Goal: Task Accomplishment & Management: Complete application form

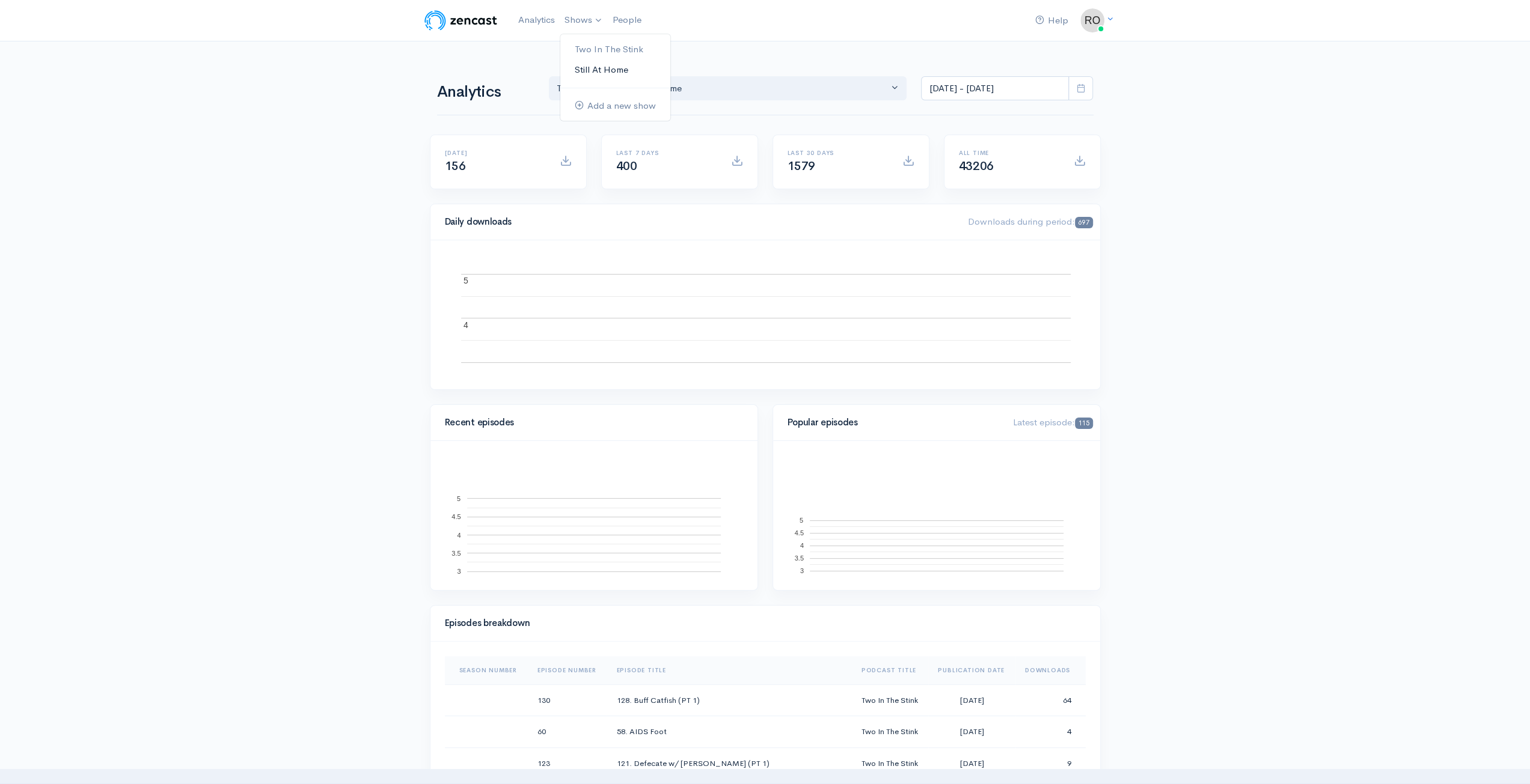
click at [632, 74] on link "Still At Home" at bounding box center [615, 70] width 110 height 21
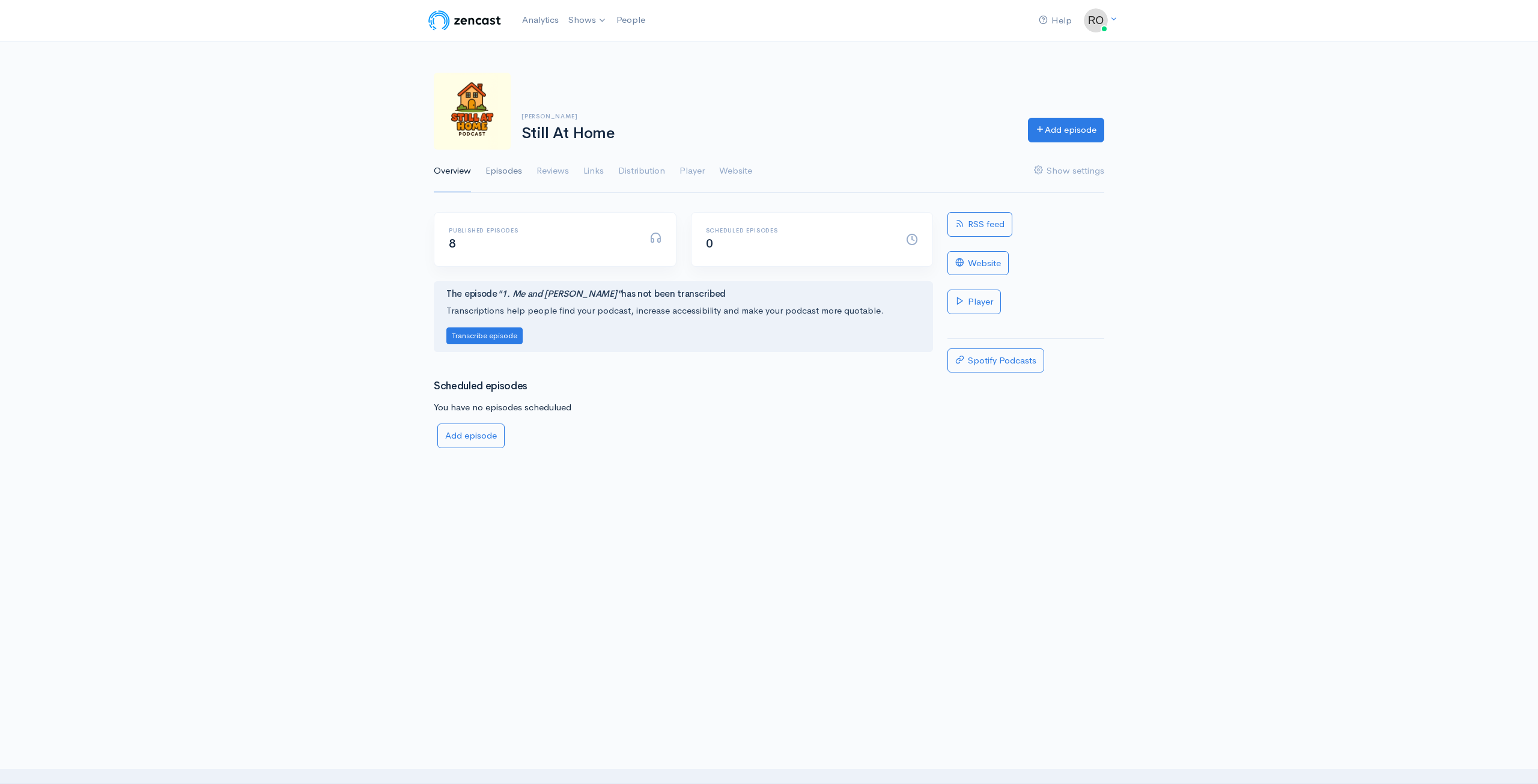
click at [517, 174] on link "Episodes" at bounding box center [504, 171] width 37 height 44
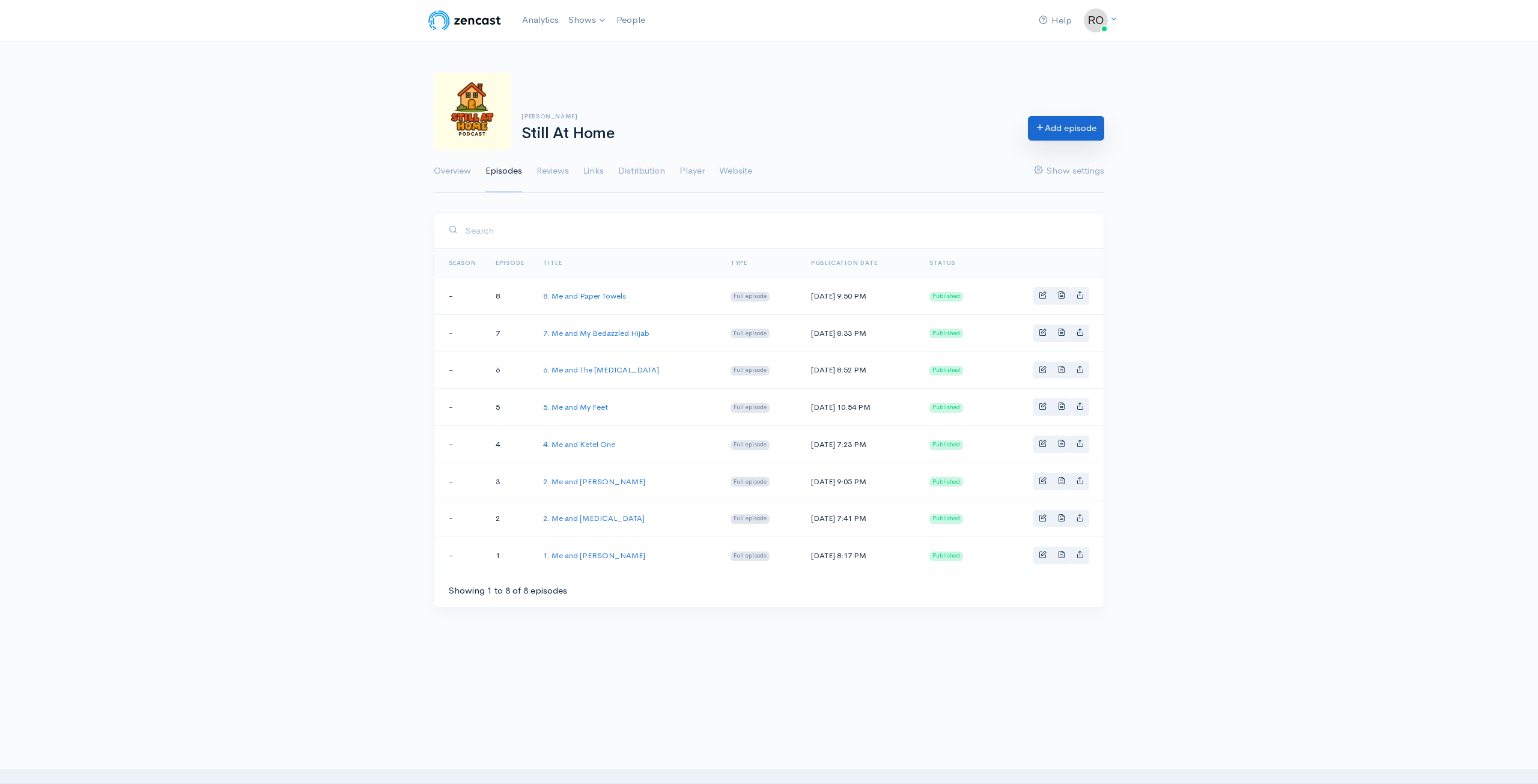
click at [1064, 134] on link "Add episode" at bounding box center [1066, 127] width 76 height 24
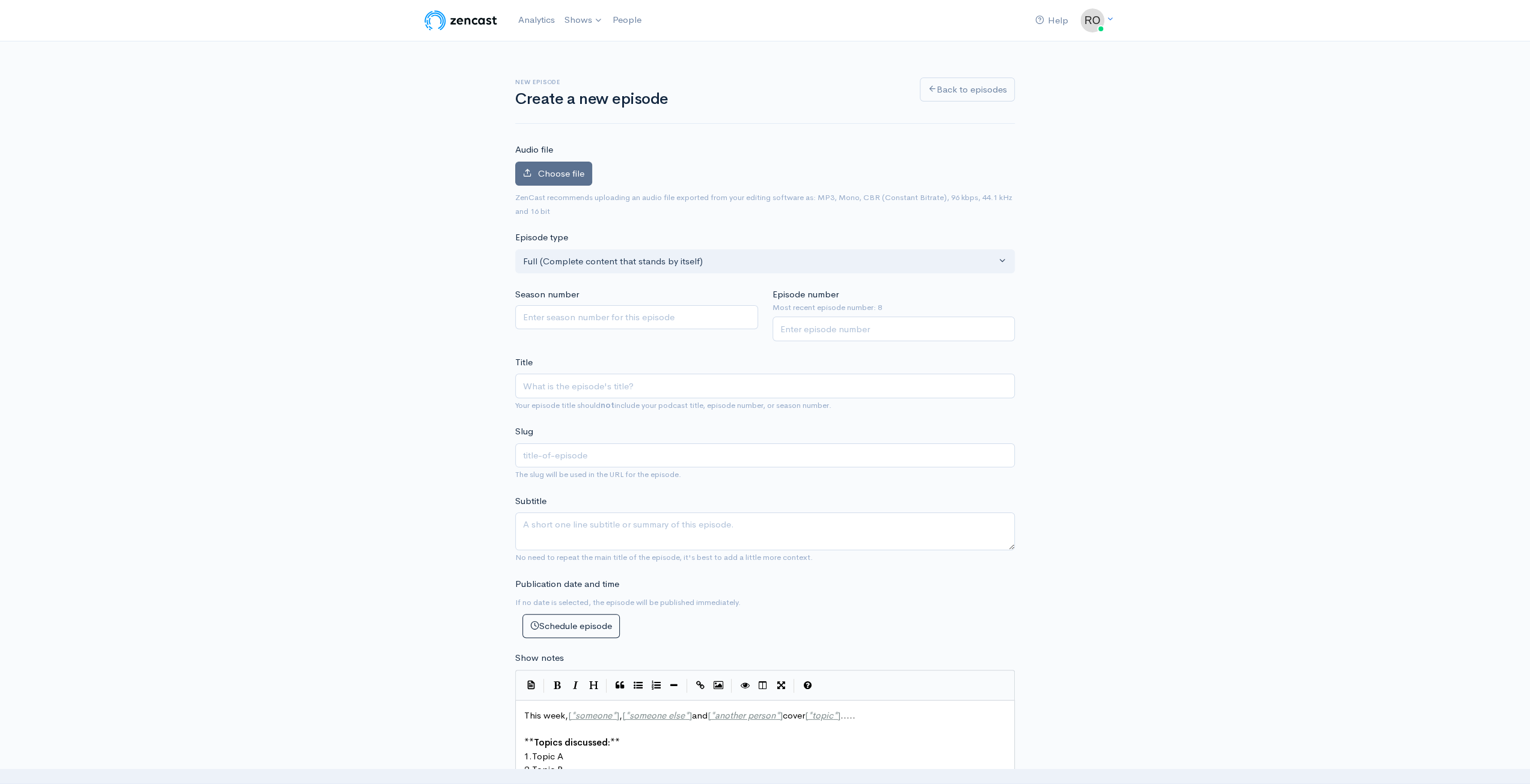
click at [572, 174] on span "Choose file" at bounding box center [560, 174] width 46 height 12
click at [0, 0] on input "Choose file" at bounding box center [0, 0] width 0 height 0
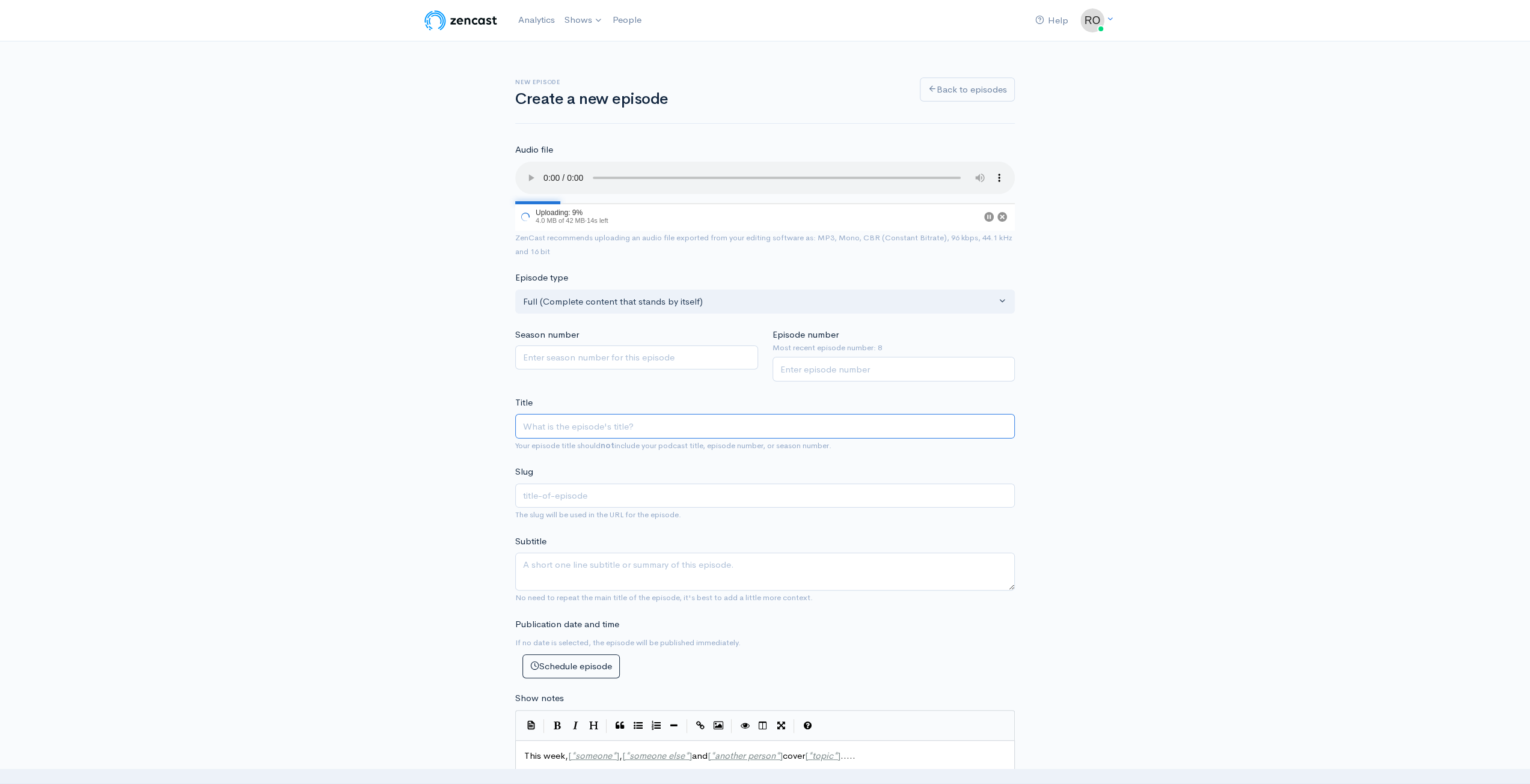
click at [597, 418] on input "Title" at bounding box center [764, 426] width 499 height 24
type input "9"
type input "9. M"
type input "9-m"
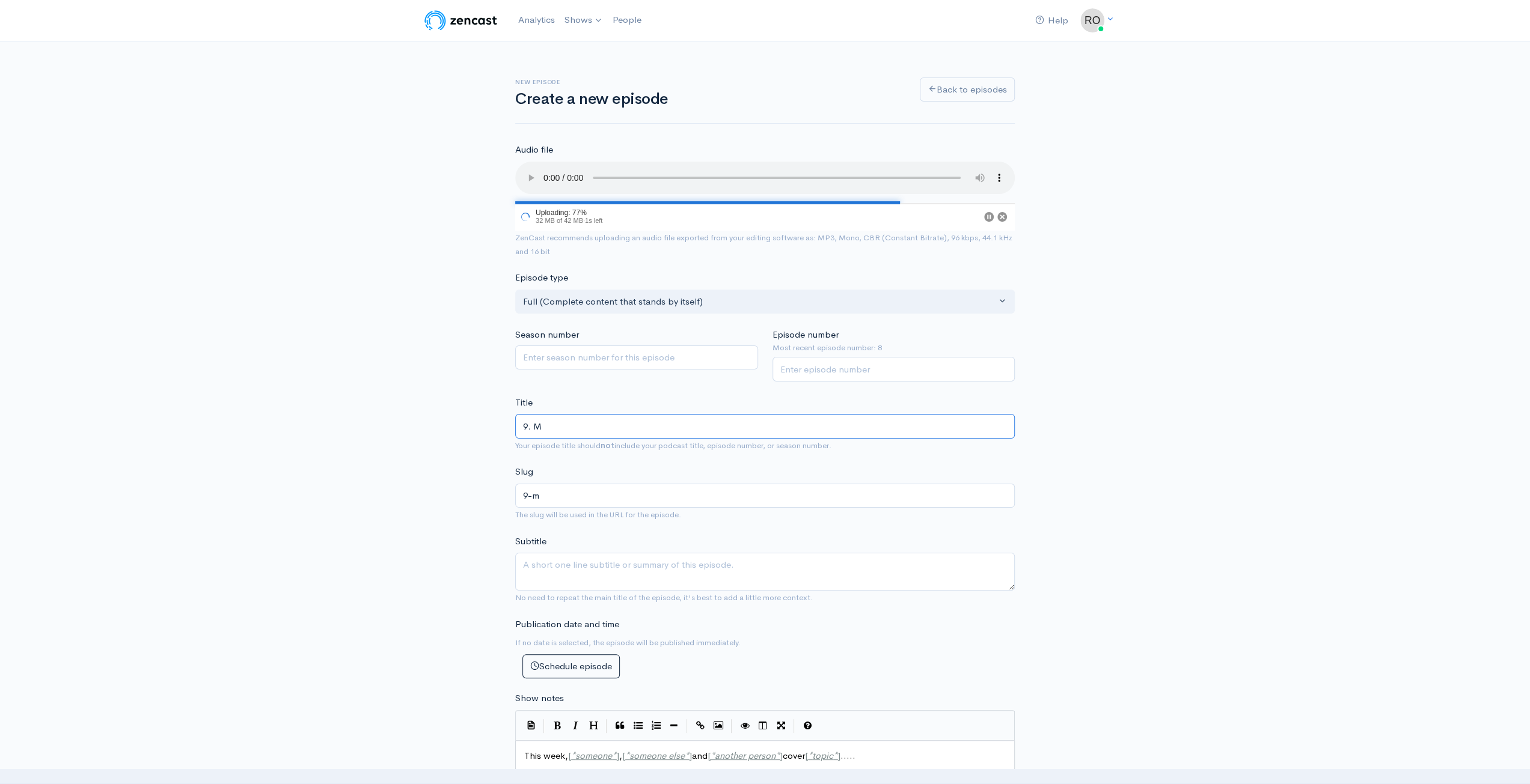
type input "9. Me"
type input "9-me"
type input "9. Me an"
type input "9-me-an"
type input "9. Me and"
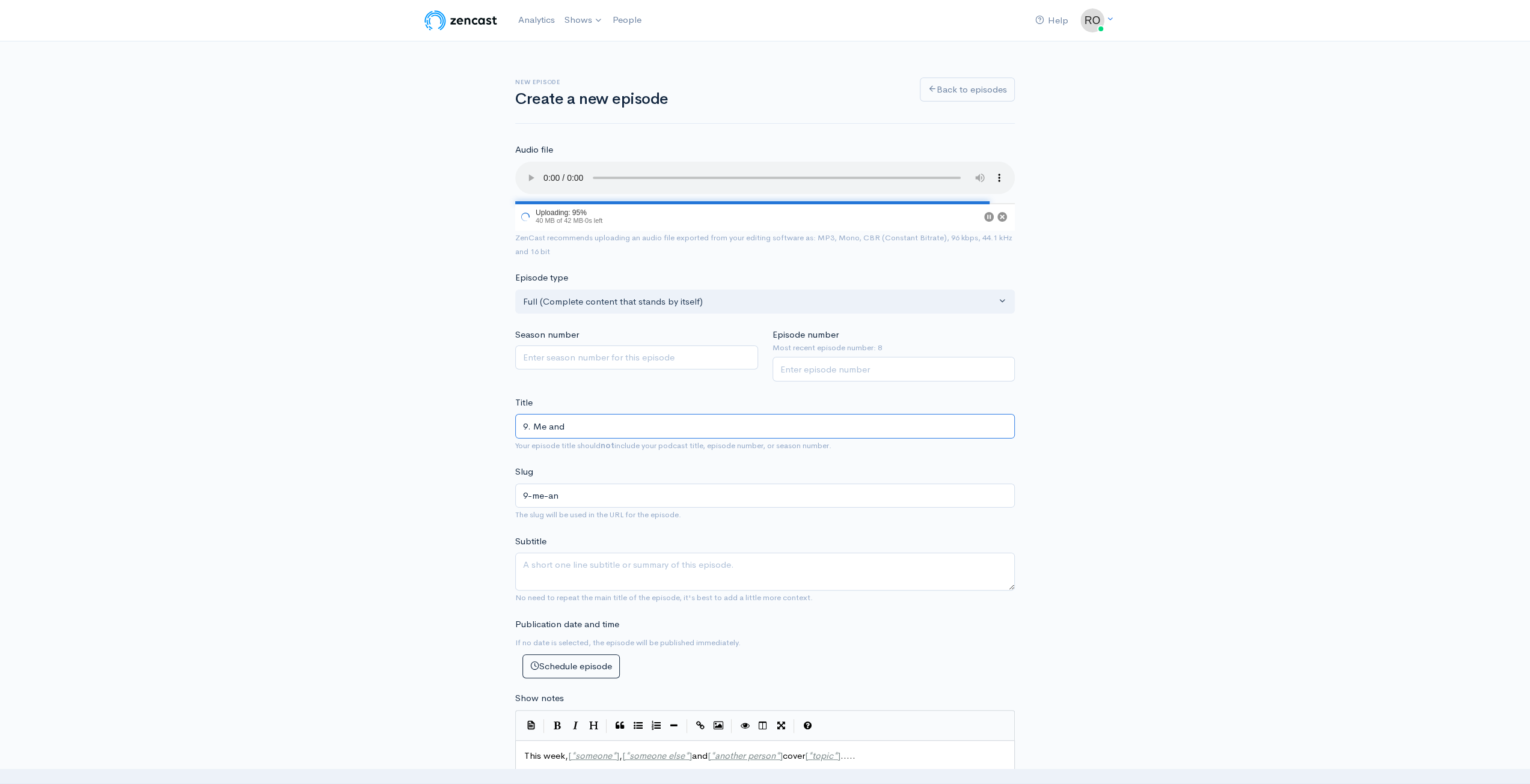
type input "9-me-and"
type input "9. Me and M"
type input "9-me-and-m"
type input "9. Me and My"
type input "9-me-and-my"
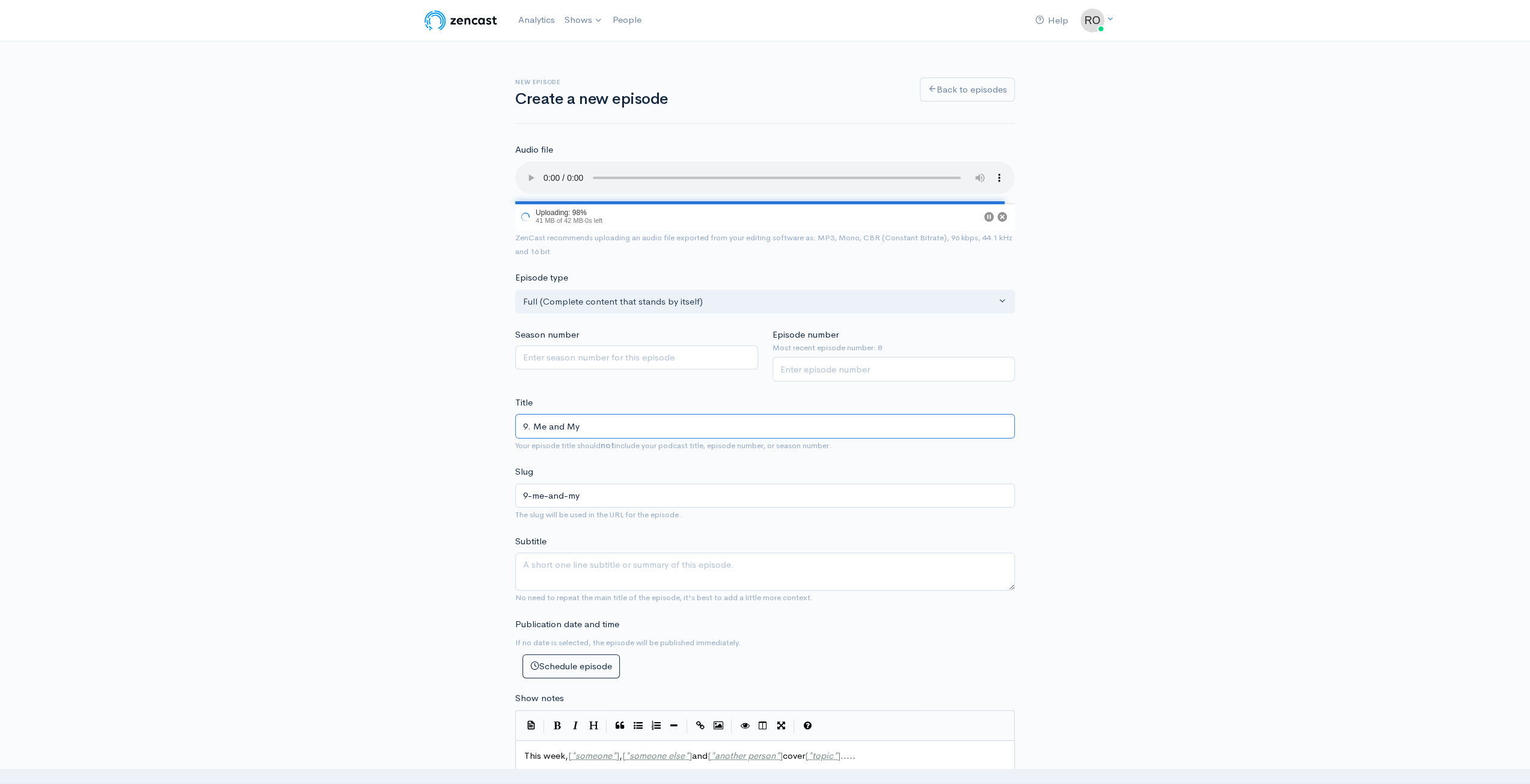
type input "9. Me and My A"
type input "9-me-and-my-a"
type input "9. Me and My Aus"
type input "9-me-and-my-aus"
type input "9. Me and My Aust"
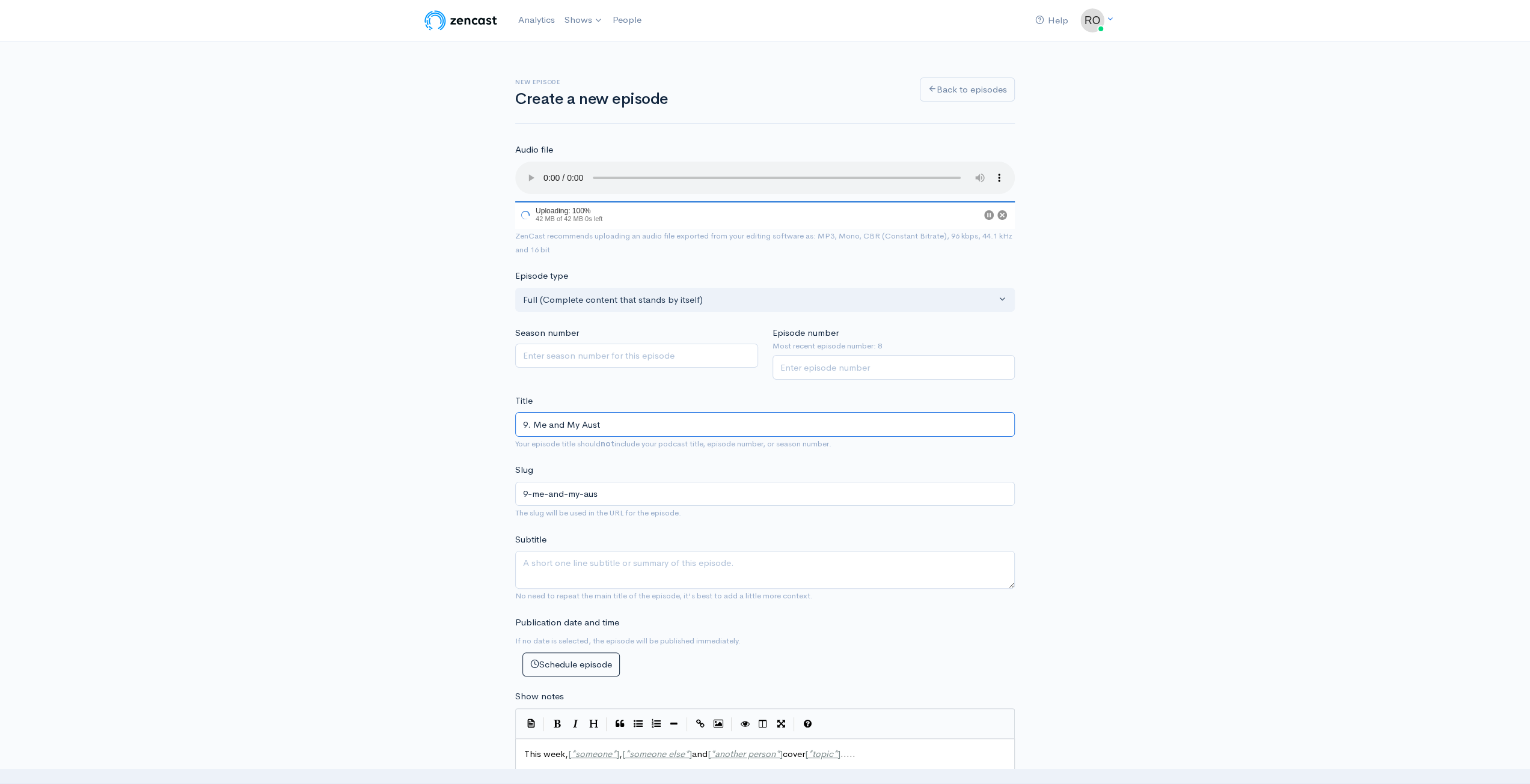
type input "9-me-and-my-aust"
type input "9. Me and My Austr"
type input "9-me-and-my-austr"
type input "9. Me and My Austrai"
type input "9-me-and-my-austrai"
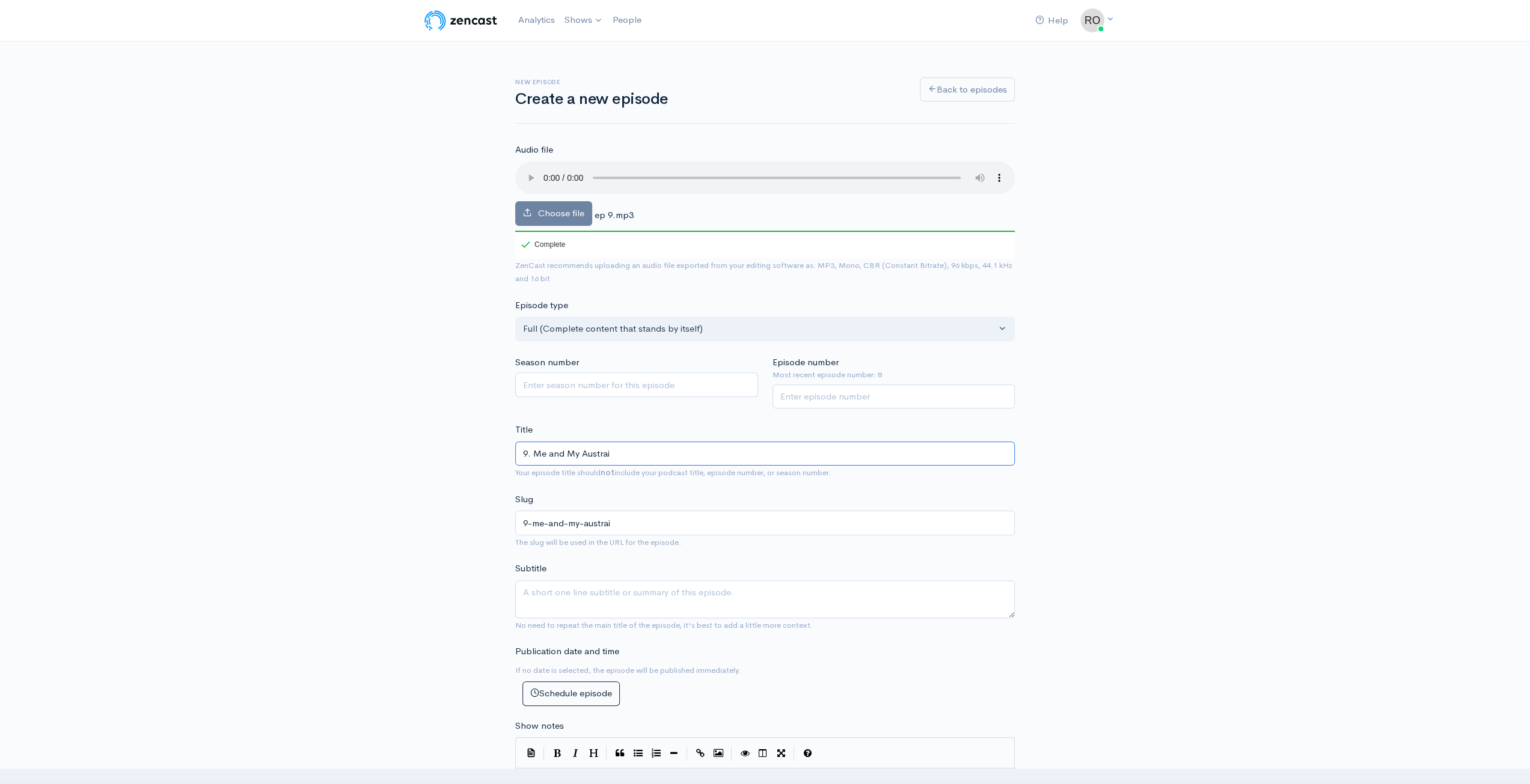
type input "9. Me and My Austrail"
type input "9-me-and-my-austrail"
type input "9. Me and My Austraila"
type input "9-me-and-my-austraila"
type input "9. Me and My Austrailan"
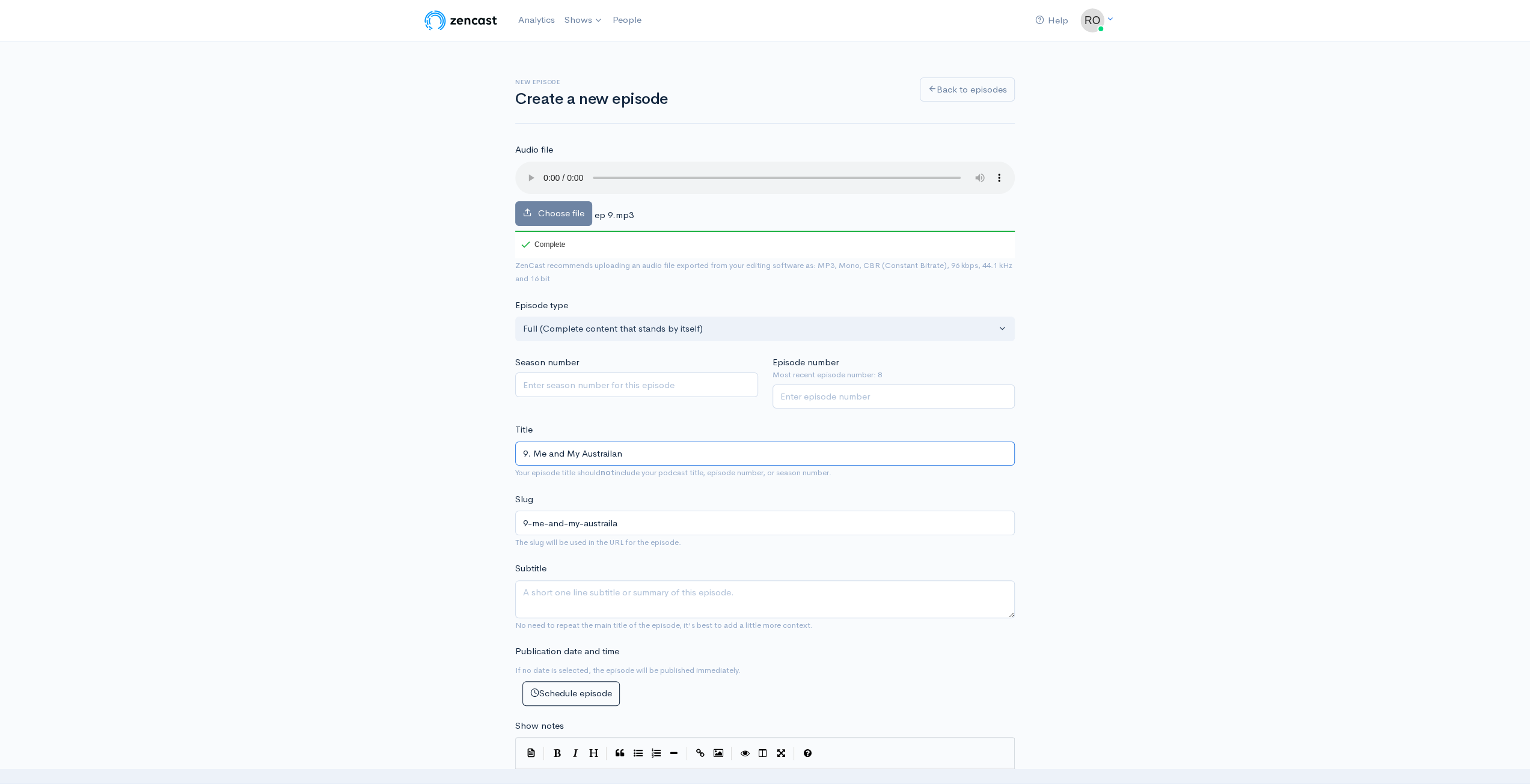
type input "9-me-and-my-austrailan"
drag, startPoint x: 609, startPoint y: 451, endPoint x: 943, endPoint y: 485, distance: 335.7
click at [943, 485] on form "Audio file Choose file ep 9.mp3 100 Complete ZenCast recommends uploading an au…" at bounding box center [764, 749] width 499 height 1211
click at [610, 457] on input "9. Me and My Austrailan" at bounding box center [764, 454] width 499 height 24
drag, startPoint x: 611, startPoint y: 457, endPoint x: 600, endPoint y: 448, distance: 14.2
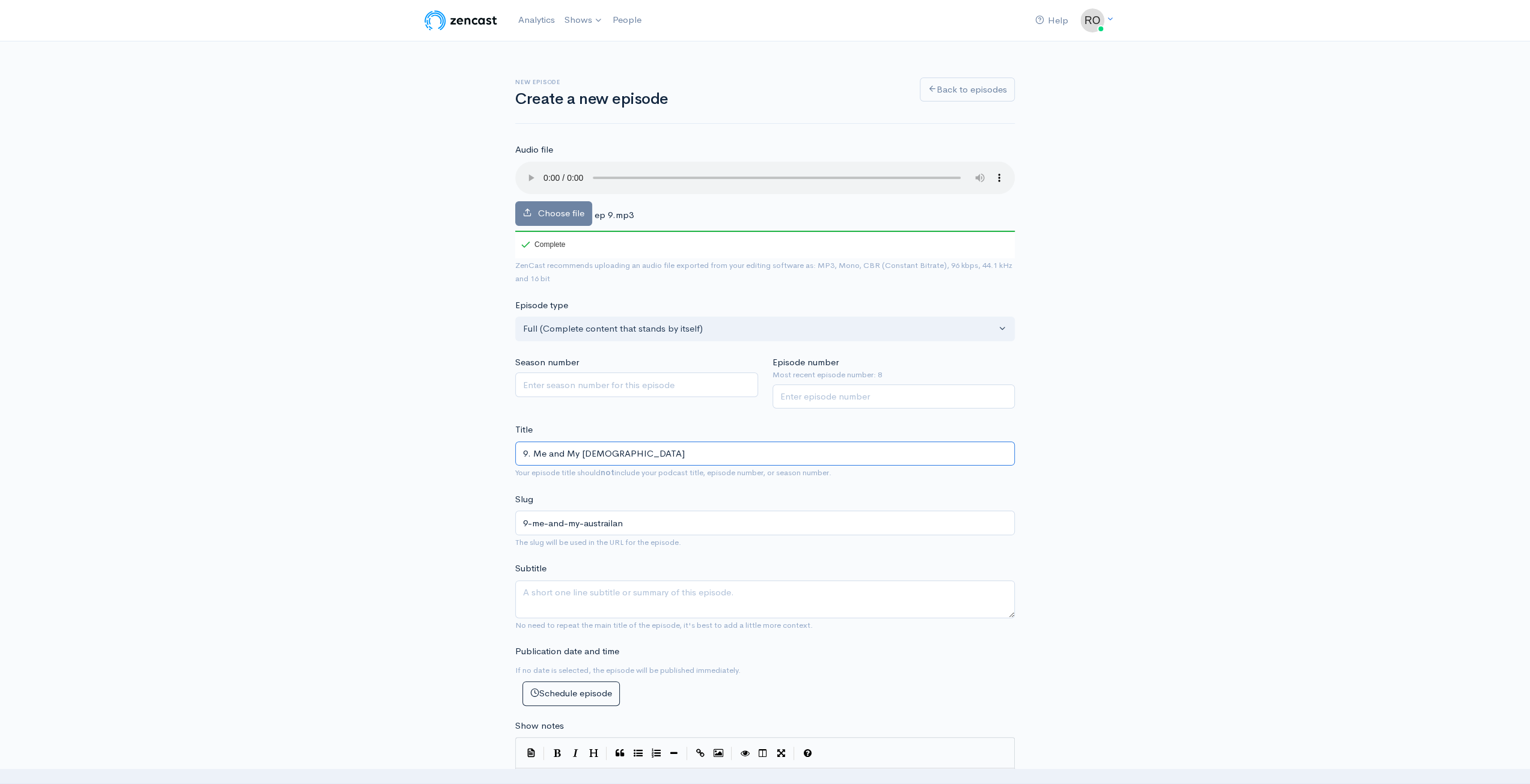
type input "9. Me and My Australian"
type input "9-me-and-my-australian"
type input "9. Me and My Australian A"
type input "9-me-and-my-australian-a"
type input "9. Me and My Australian Ac"
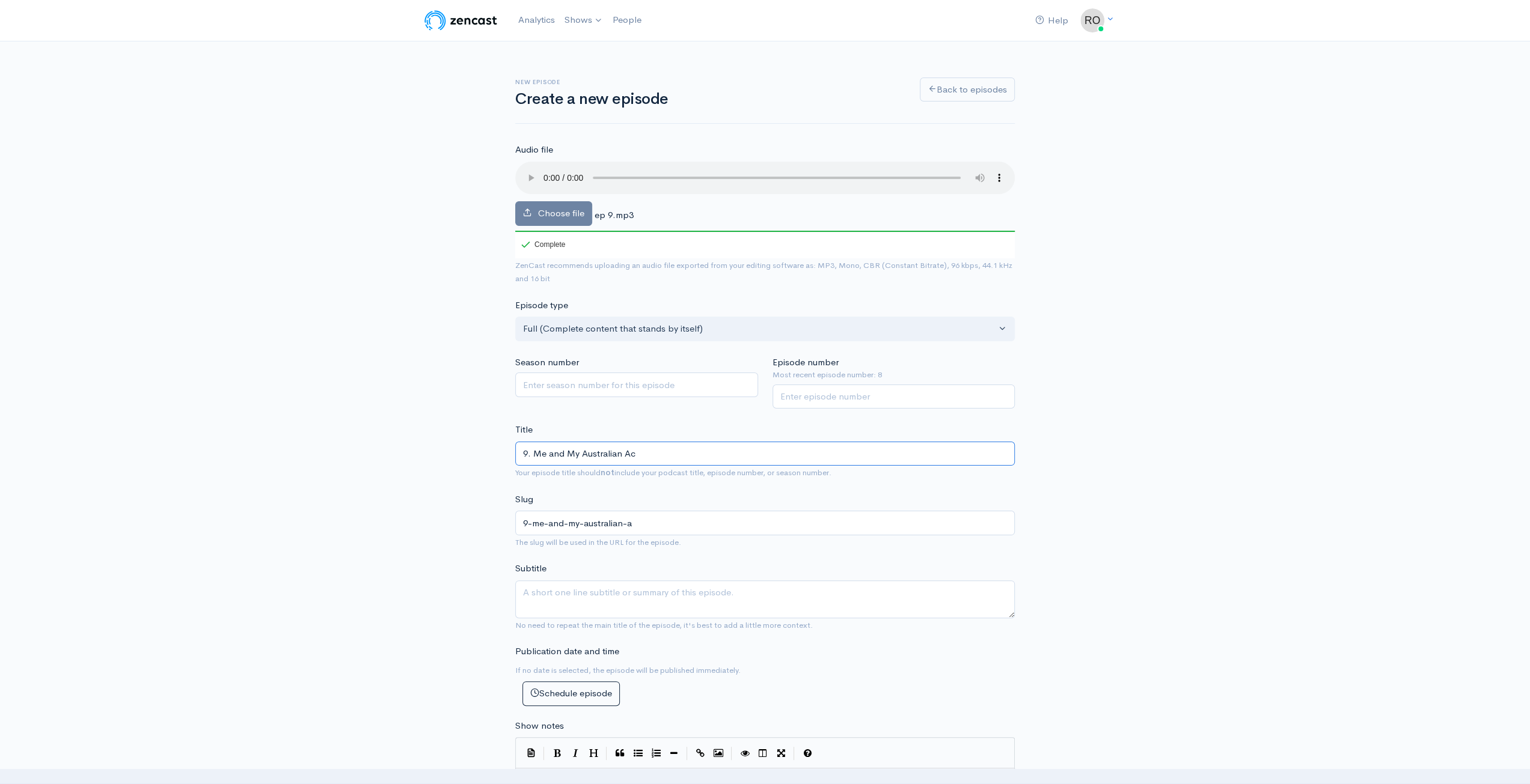
type input "9-me-and-my-australian-ac"
type input "9. Me and My Australian Acc"
type input "9-me-and-my-australian-acc"
type input "9. Me and My Australian Acce"
type input "9-me-and-my-australian-acce"
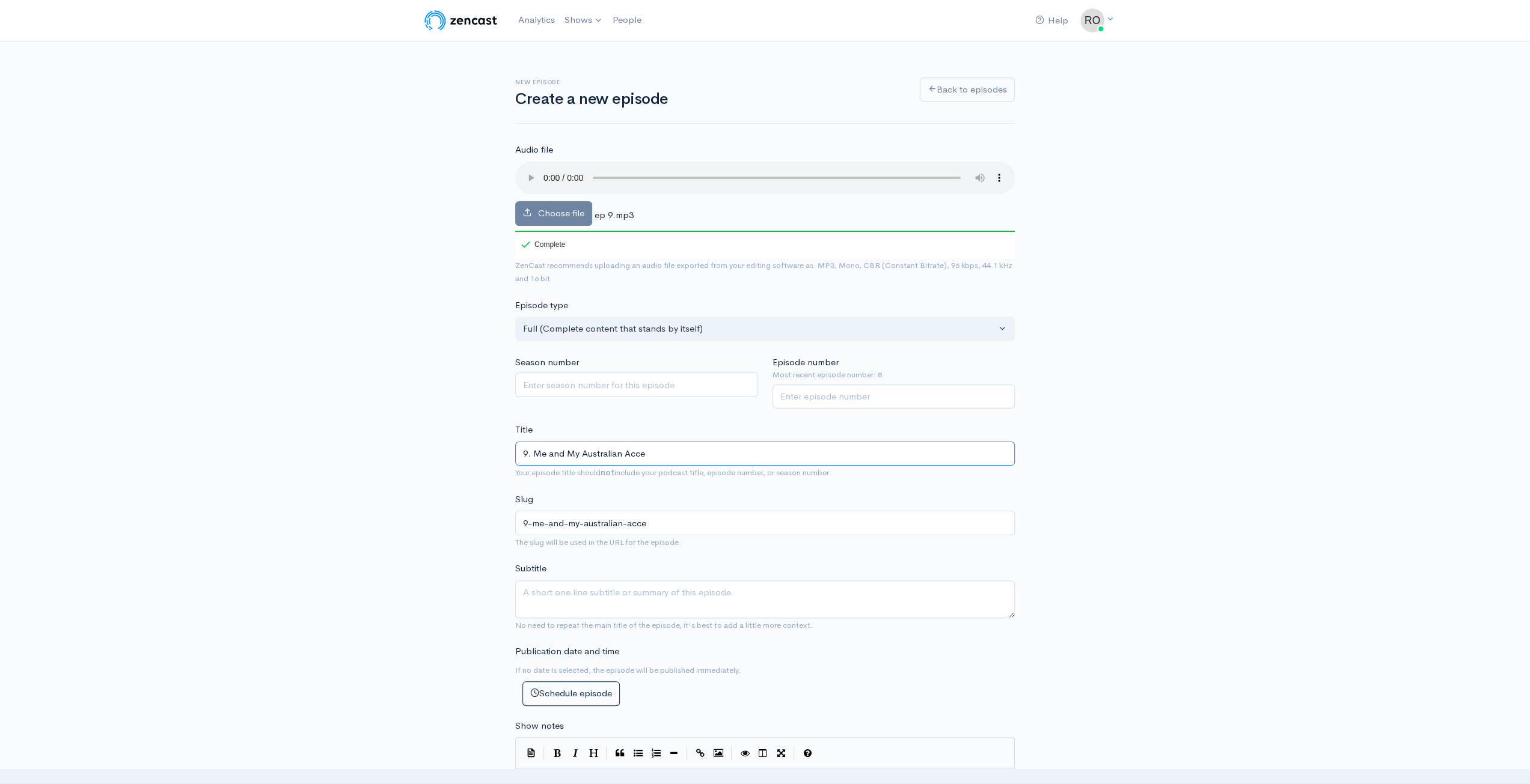
type input "9. Me and My Australian Accen"
type input "9-me-and-my-australian-accen"
type input "9. Me and My Australian Accent"
type input "9-me-and-my-australian-accent"
type input "9. Me and My Australian Accent"
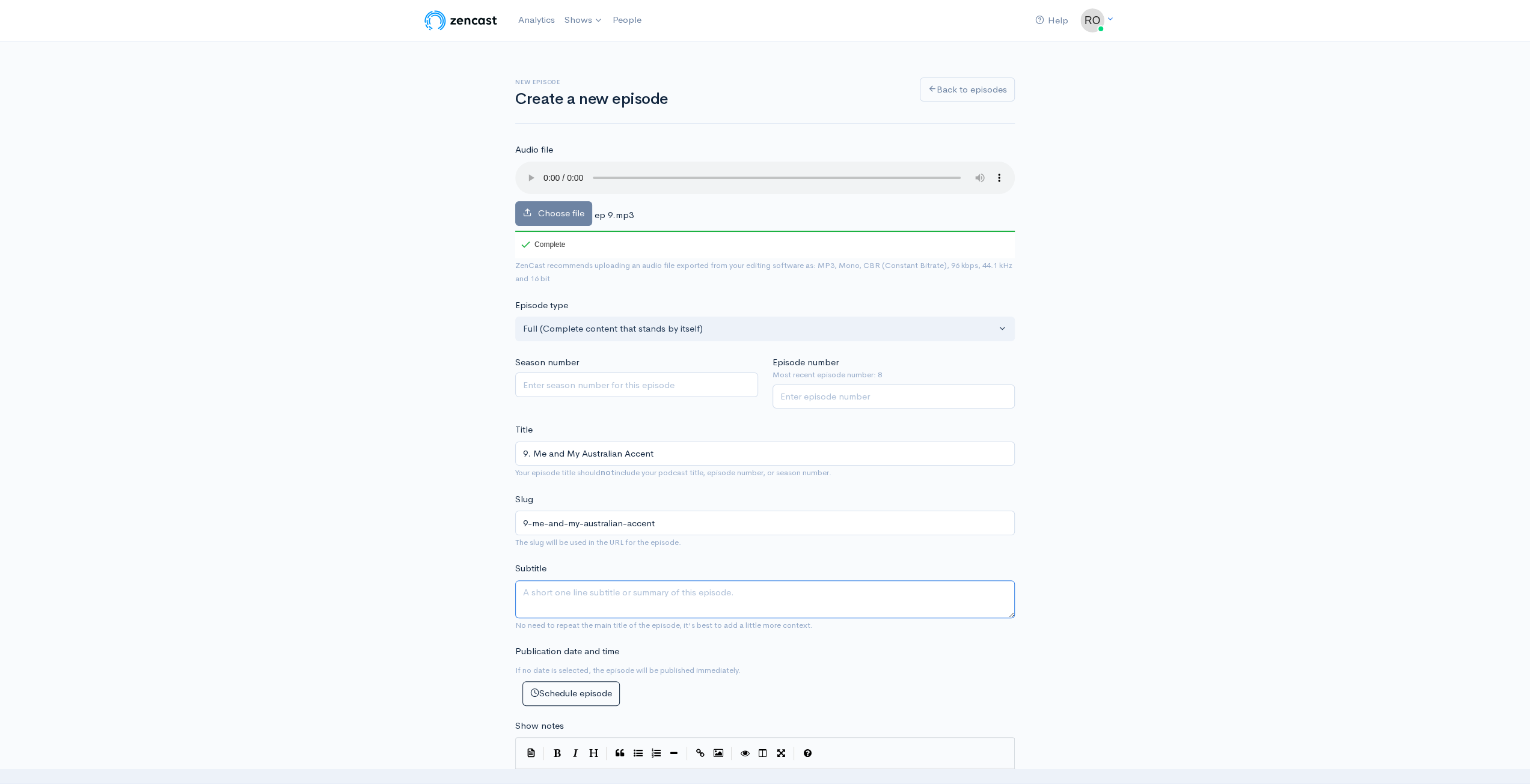
click at [686, 580] on textarea "Subtitle" at bounding box center [764, 599] width 499 height 38
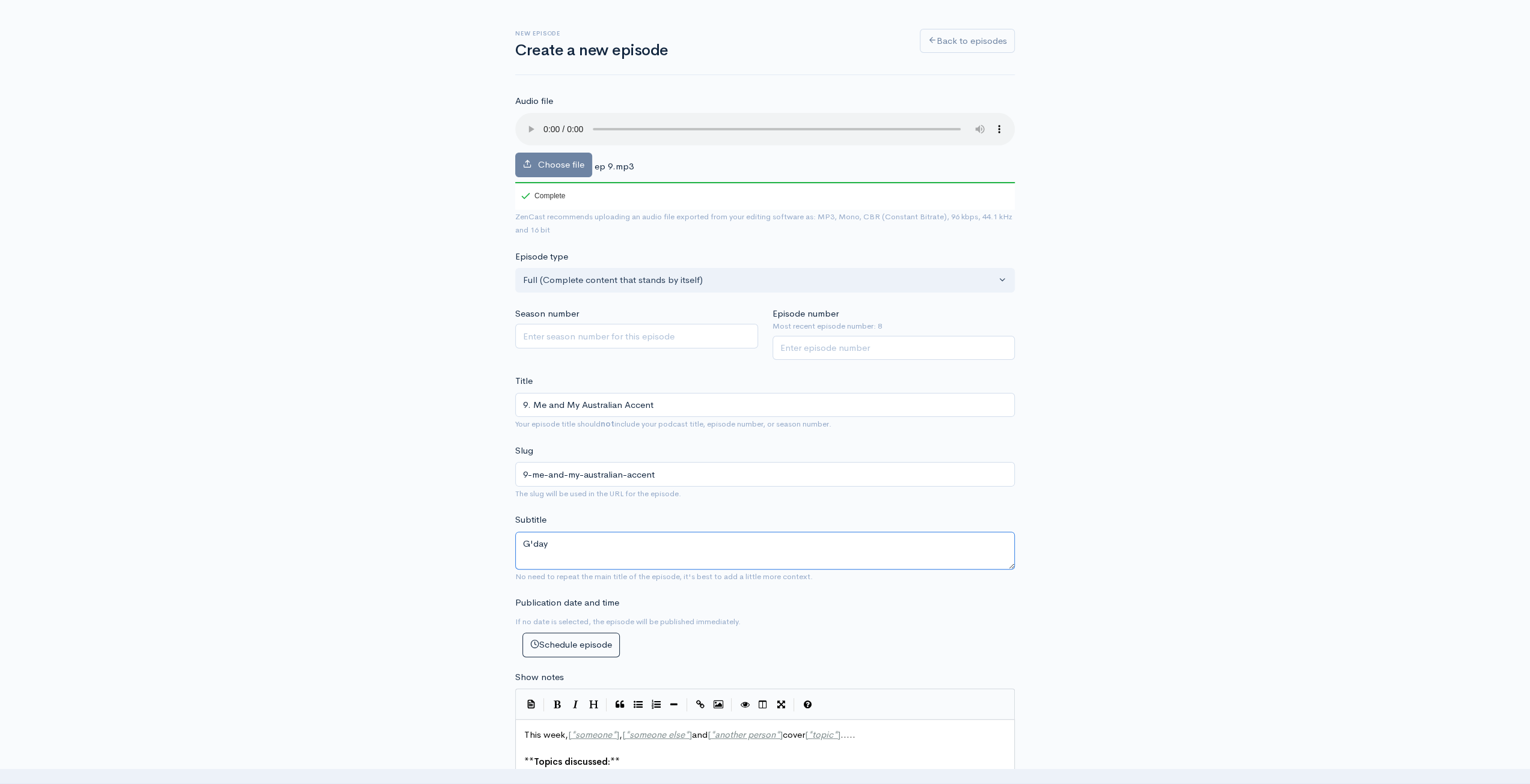
scroll to position [180, 0]
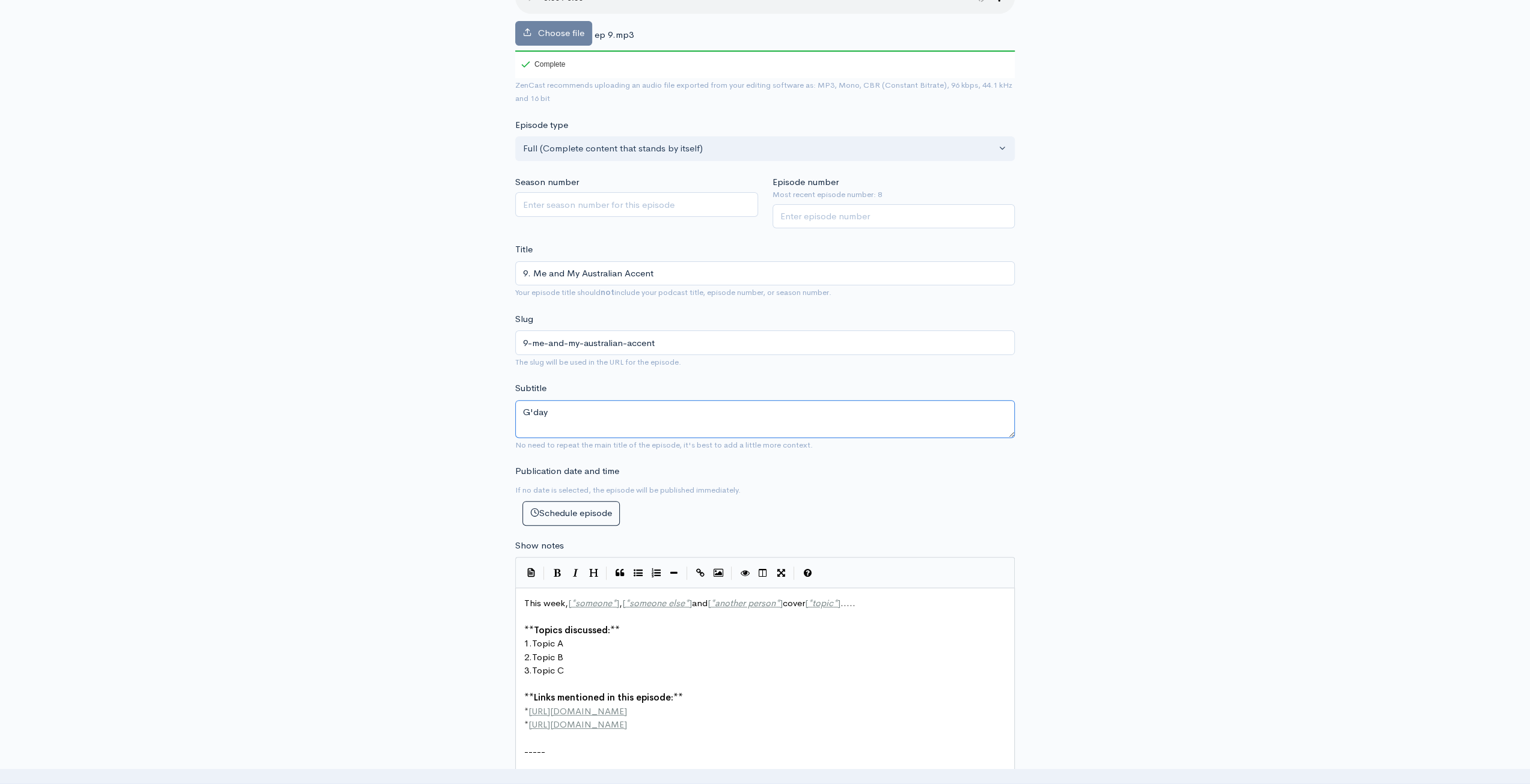
type textarea "G'day"
drag, startPoint x: 533, startPoint y: 415, endPoint x: 1149, endPoint y: 474, distance: 618.8
click at [1149, 474] on div "New episode Create a new episode Back to episodes Audio file Choose file ep 9.m…" at bounding box center [765, 524] width 1530 height 1327
click at [786, 425] on textarea "G'day" at bounding box center [764, 418] width 499 height 38
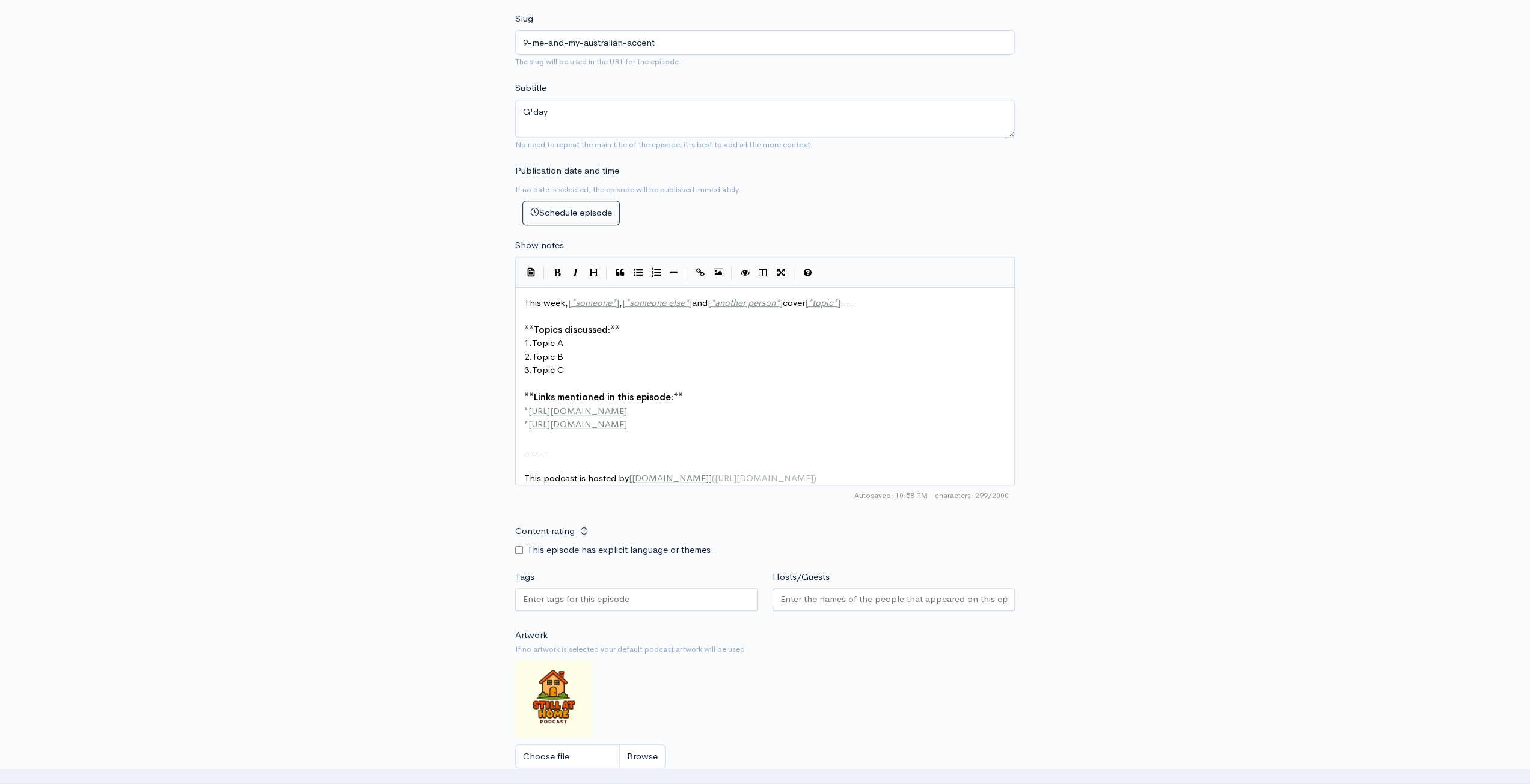
scroll to position [4, 0]
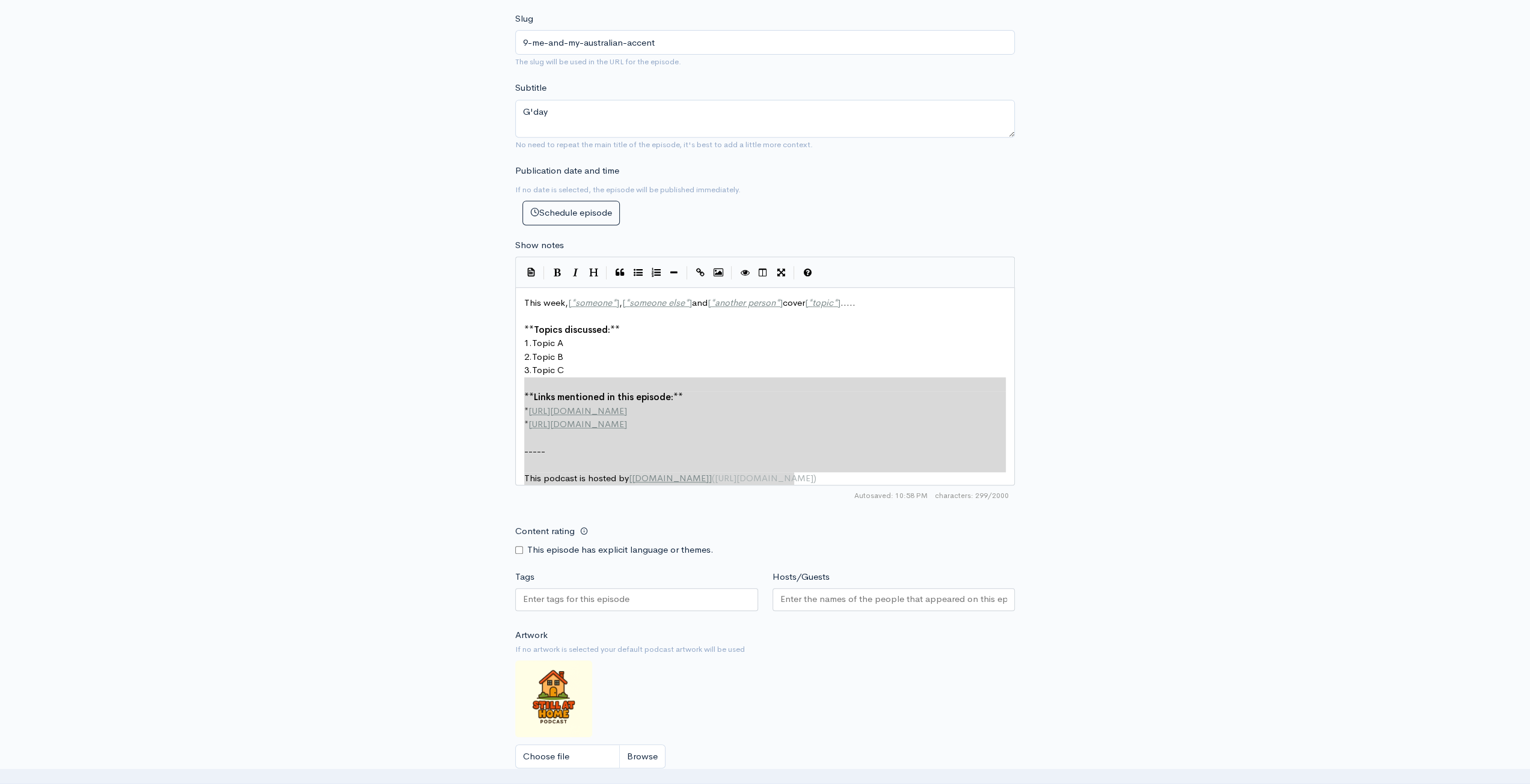
type textarea "This week, [*someone*], [*someone else*] and [*another person*] cover [*topic*]…"
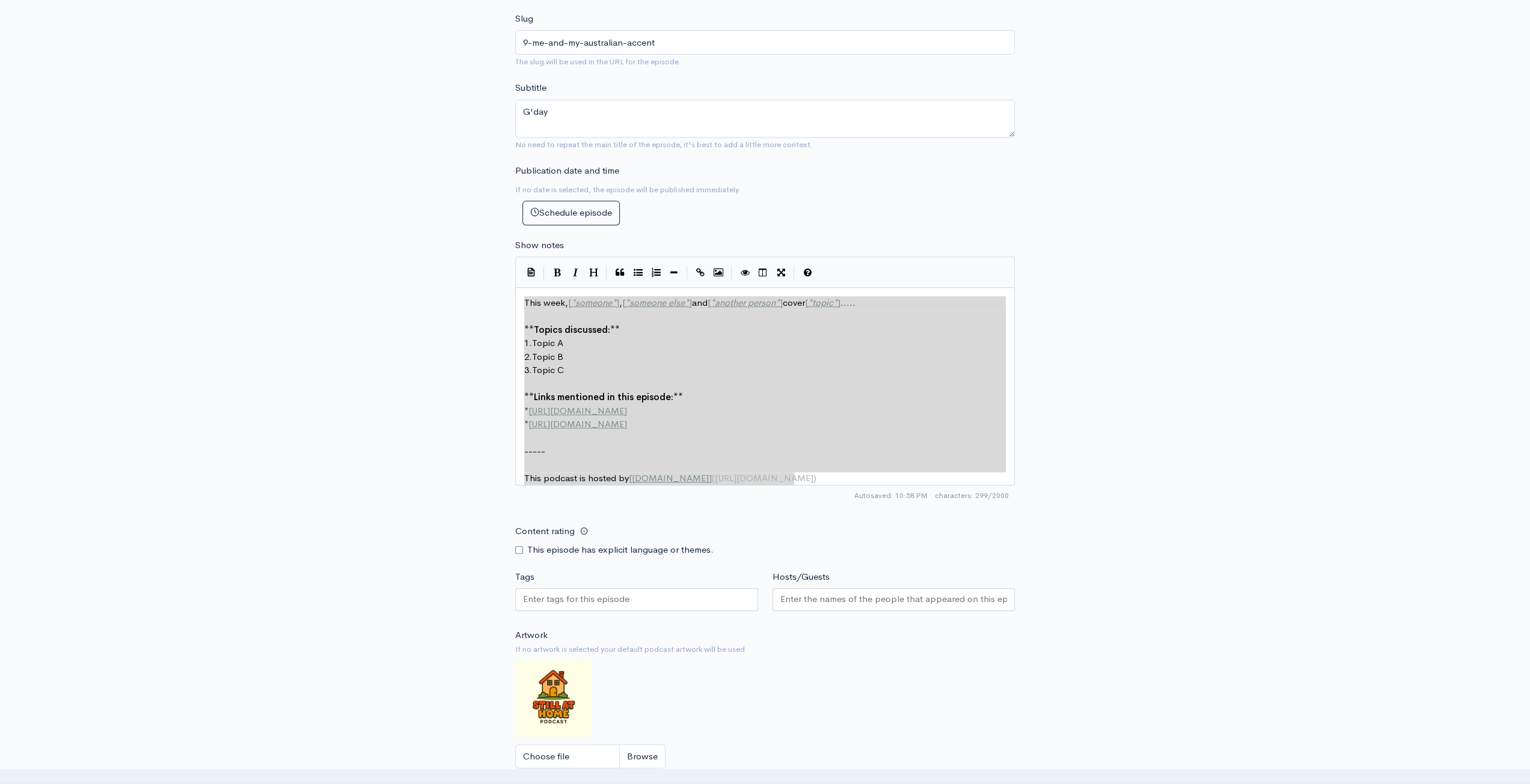
drag, startPoint x: 823, startPoint y: 476, endPoint x: 435, endPoint y: 300, distance: 426.1
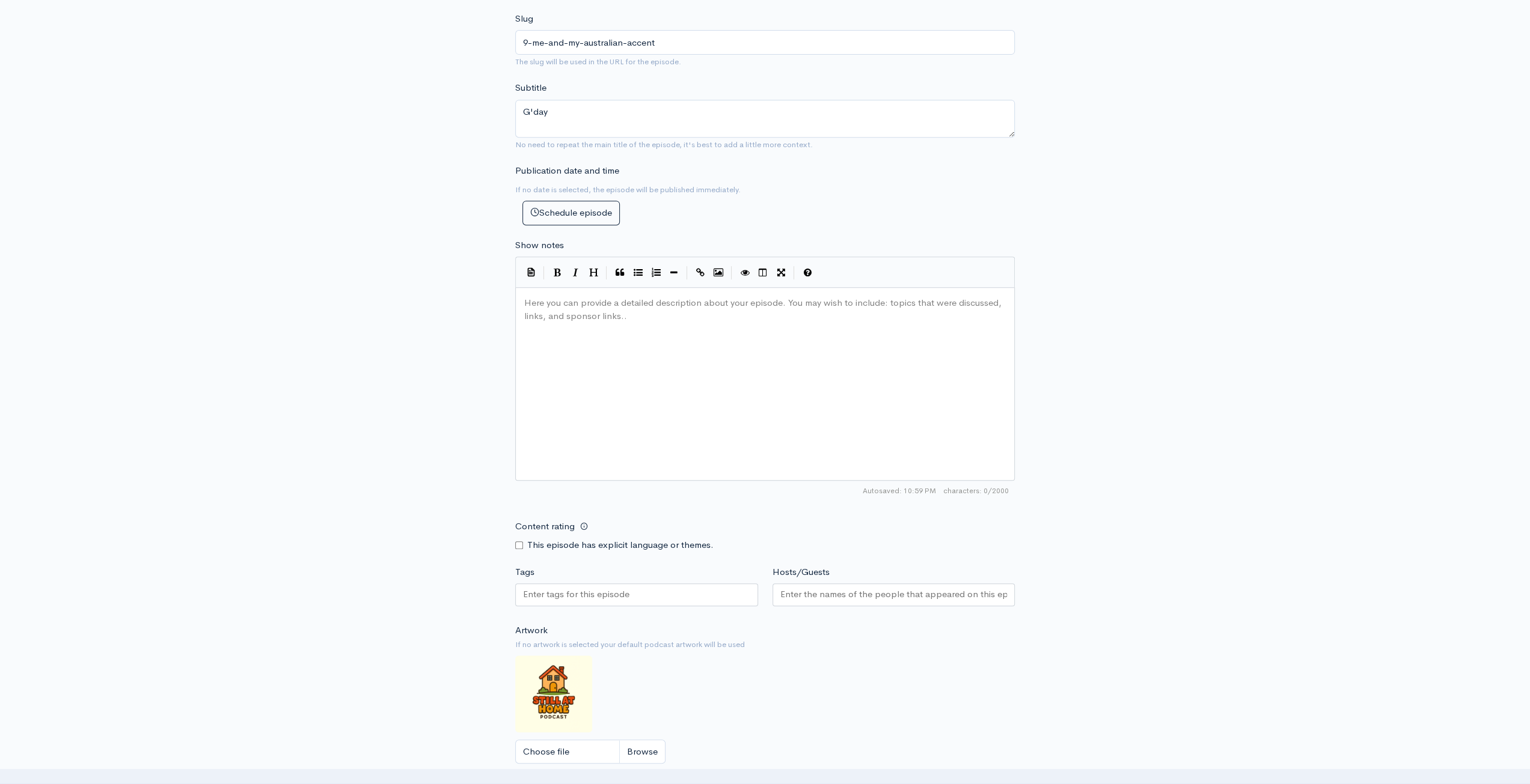
click at [635, 351] on div "Here you can provide a detailed description about your episode. You may wish to…" at bounding box center [780, 398] width 517 height 210
paste textarea "9"
click at [561, 301] on span "Episode 8 of Still at Home Podcast with [PERSON_NAME]. Be sure to subscribe and…" at bounding box center [745, 303] width 441 height 12
click at [565, 302] on span "Episode 8 of Still at Home Podcast with [PERSON_NAME]. Be sure to subscribe and…" at bounding box center [745, 303] width 441 height 12
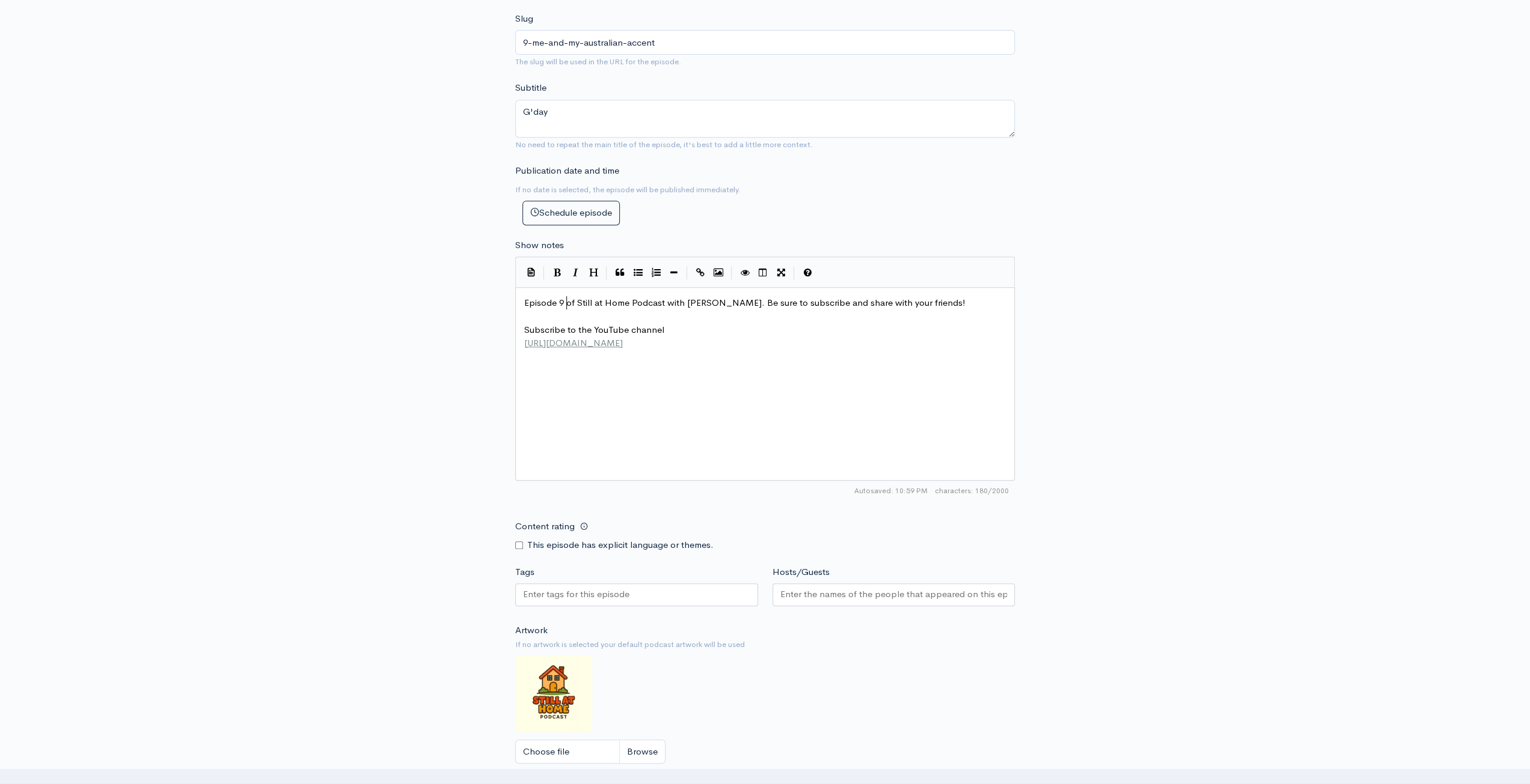
type textarea "9"
click at [521, 546] on input "Content rating" at bounding box center [518, 545] width 8 height 8
checkbox input "true"
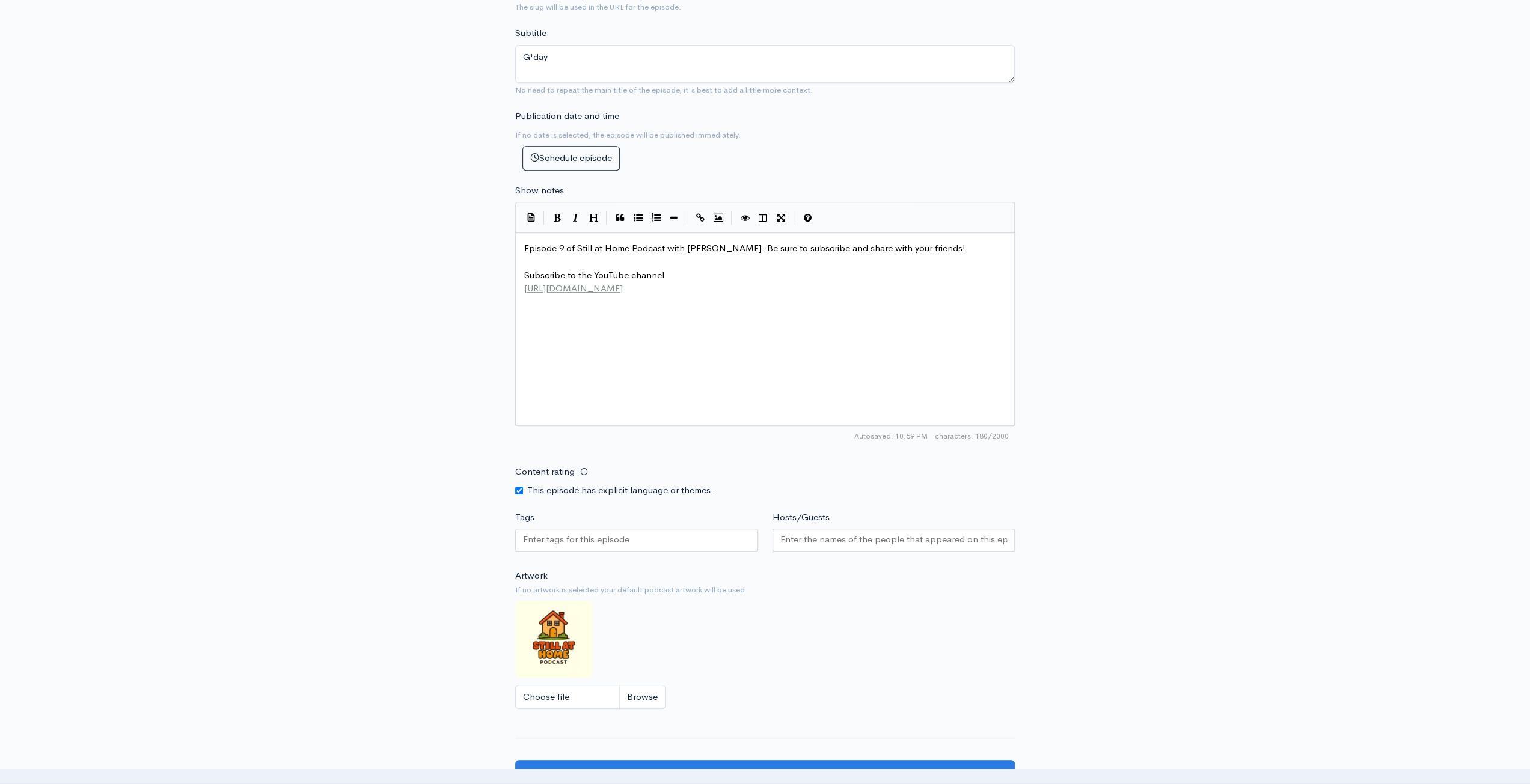
scroll to position [601, 0]
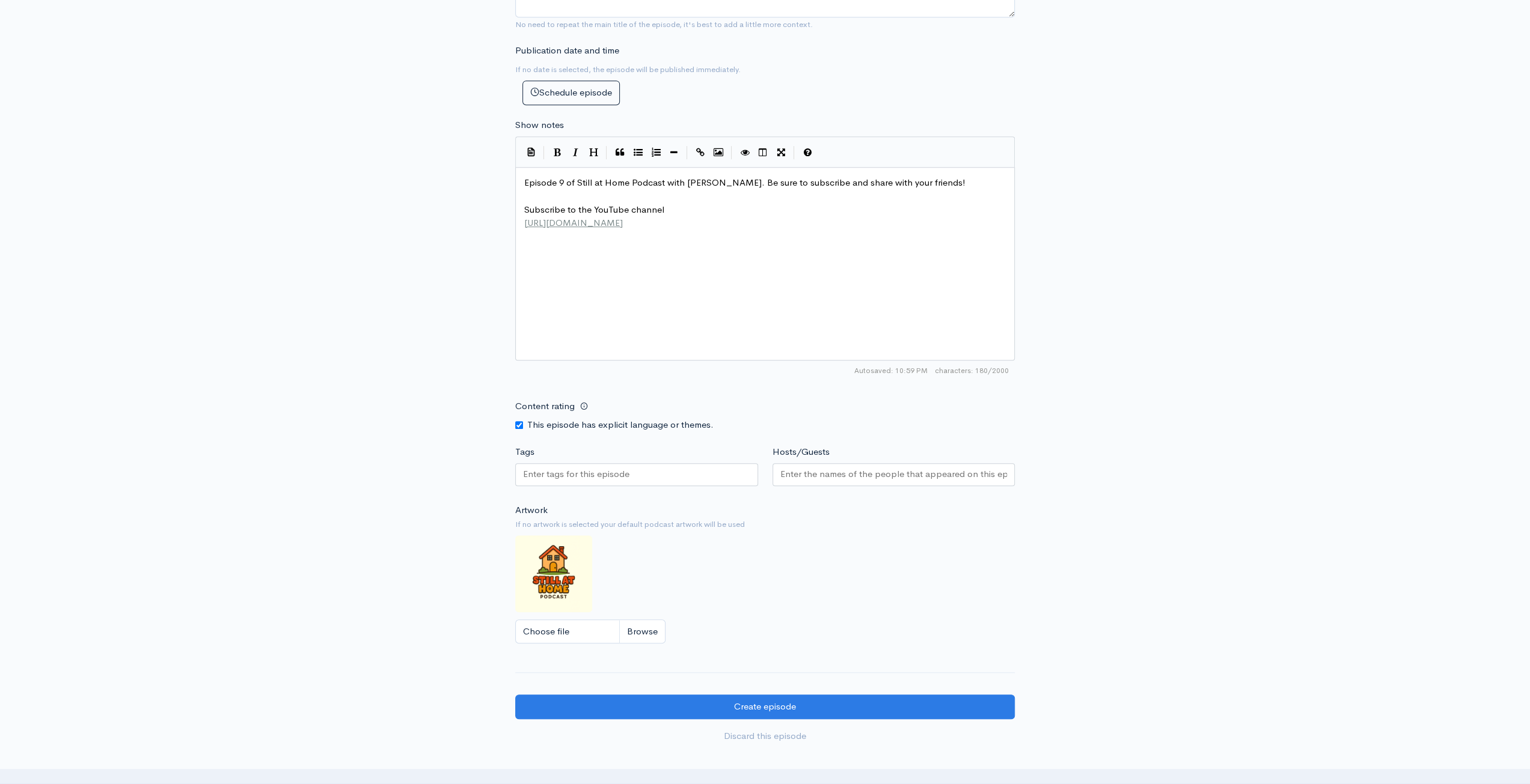
click at [669, 470] on div at bounding box center [636, 474] width 242 height 23
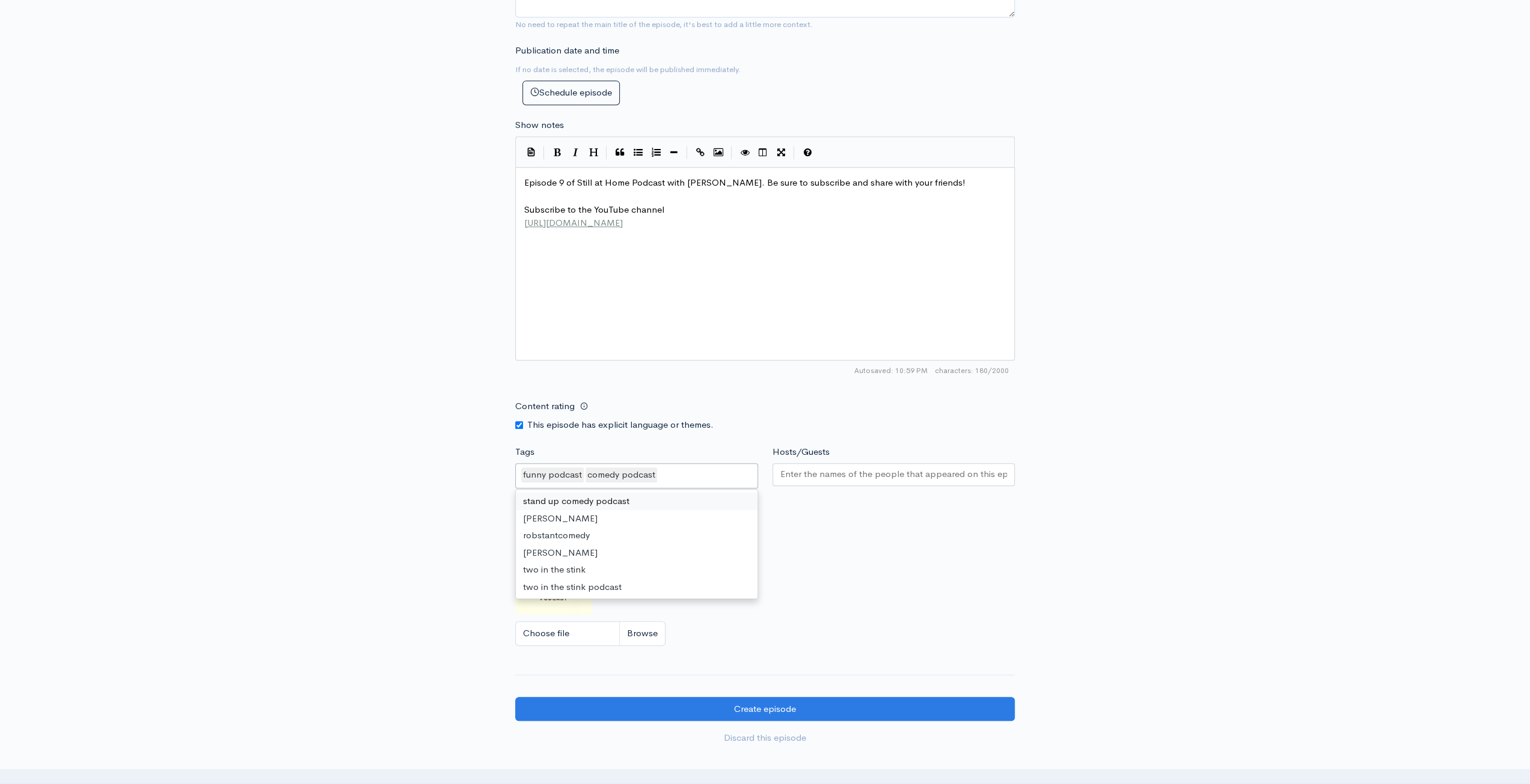
click at [843, 481] on div at bounding box center [893, 474] width 242 height 23
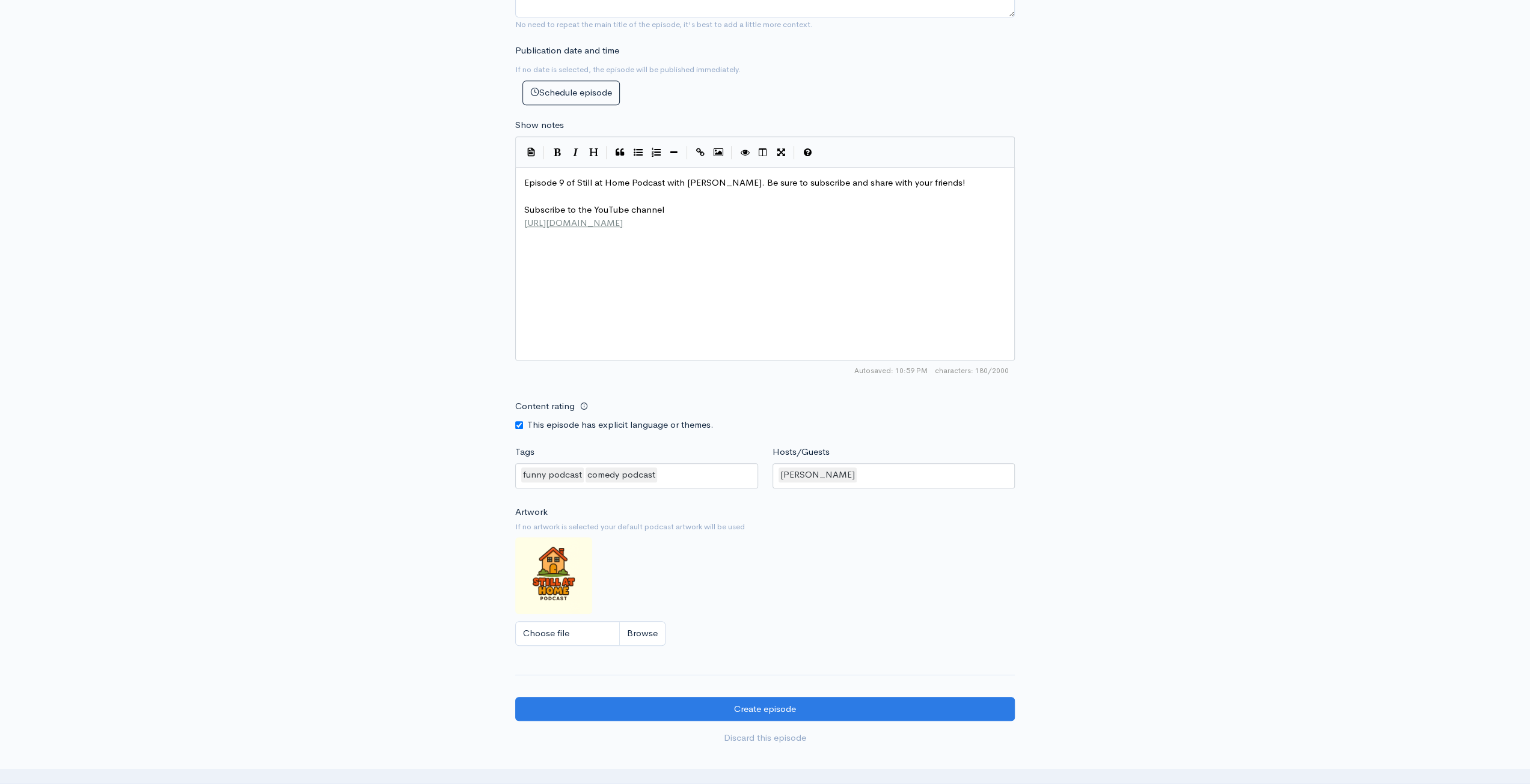
click at [1121, 564] on div "New episode Create a new episode Back to episodes Audio file Choose file ep 9.m…" at bounding box center [765, 102] width 1530 height 1324
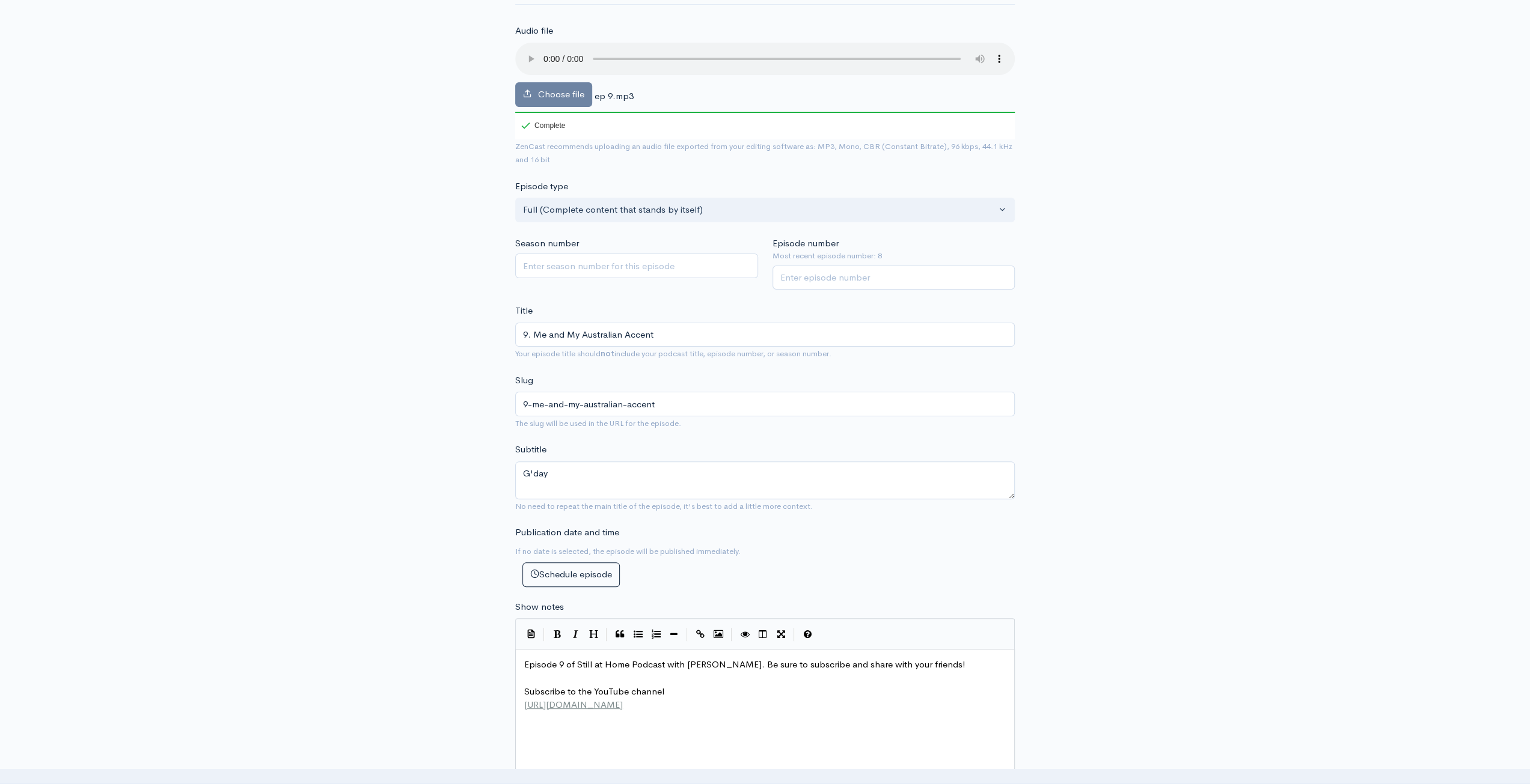
scroll to position [0, 0]
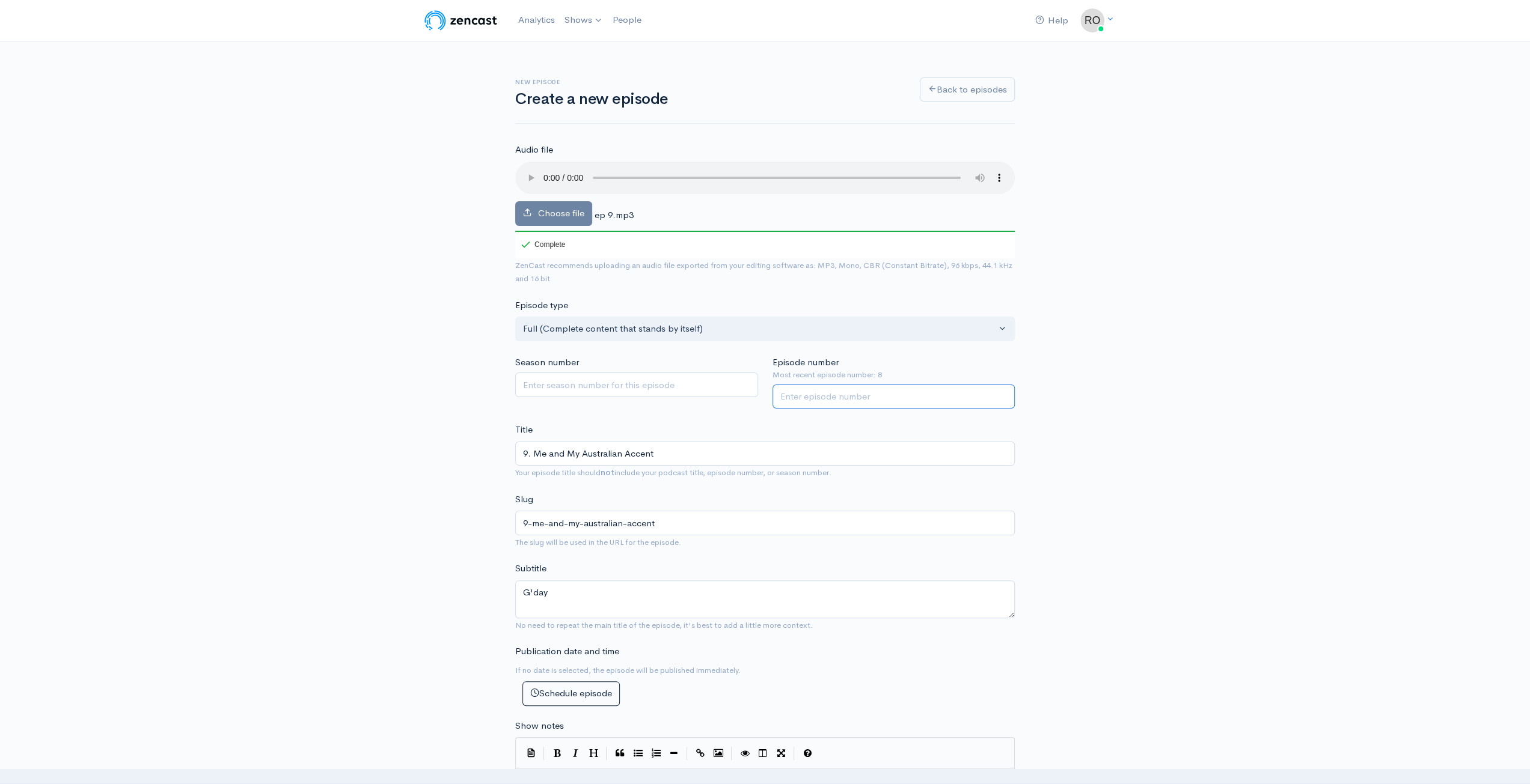
click at [884, 396] on input "Episode number" at bounding box center [893, 397] width 242 height 24
type input "9"
click at [1186, 408] on div "New episode Create a new episode Back to episodes Audio file Choose file ep 9.m…" at bounding box center [765, 703] width 1530 height 1324
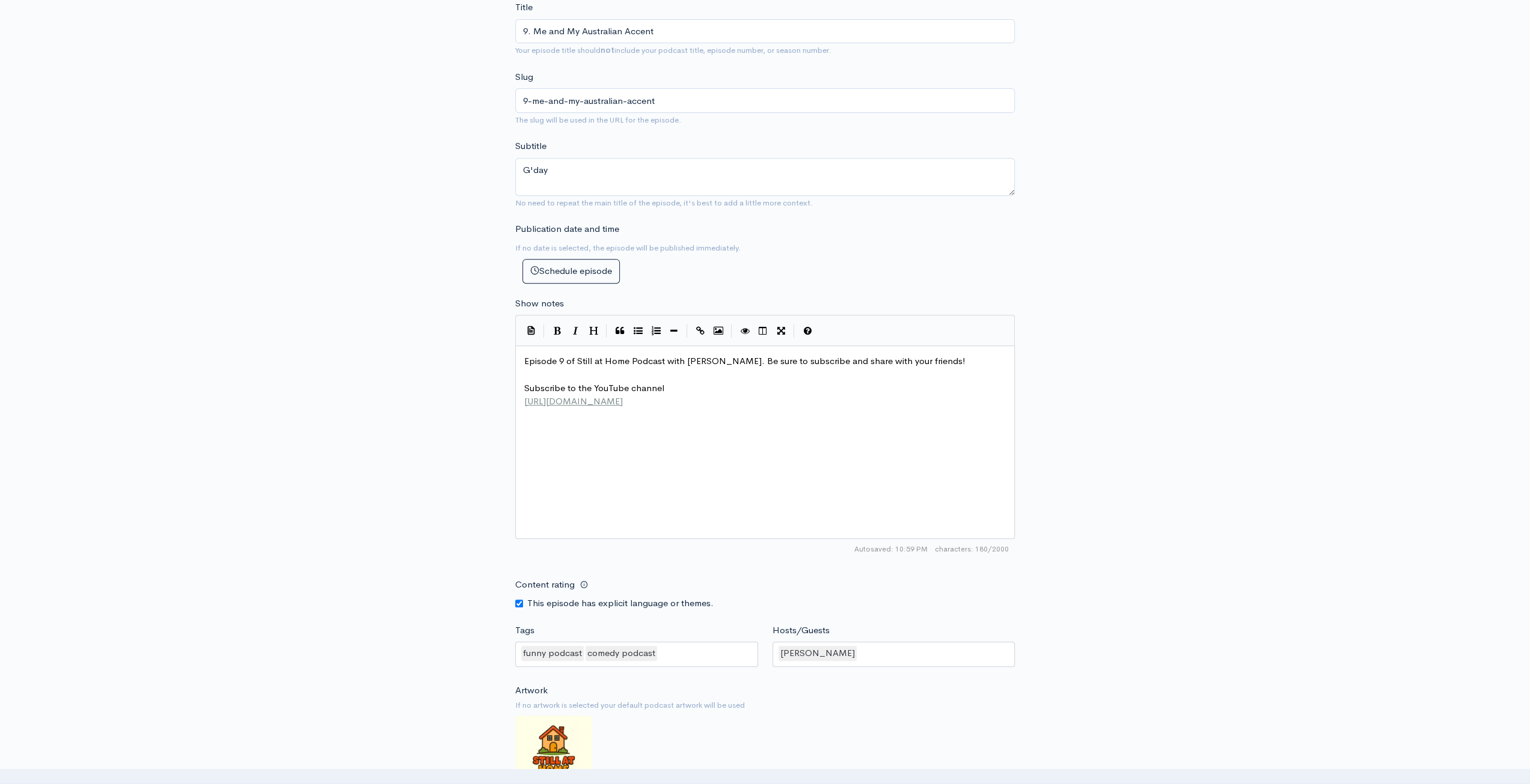
scroll to position [601, 0]
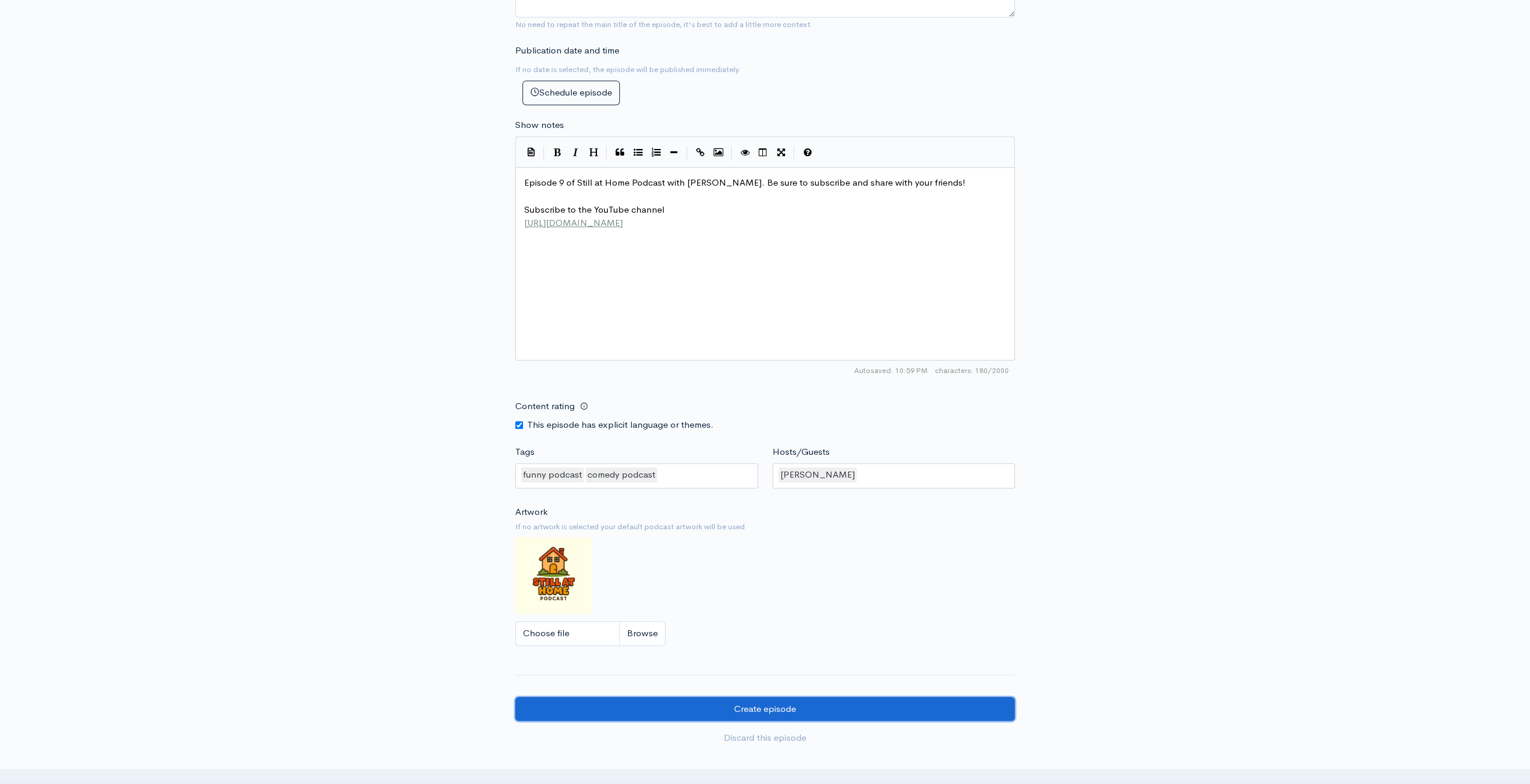
click at [930, 714] on input "Create episode" at bounding box center [764, 709] width 499 height 24
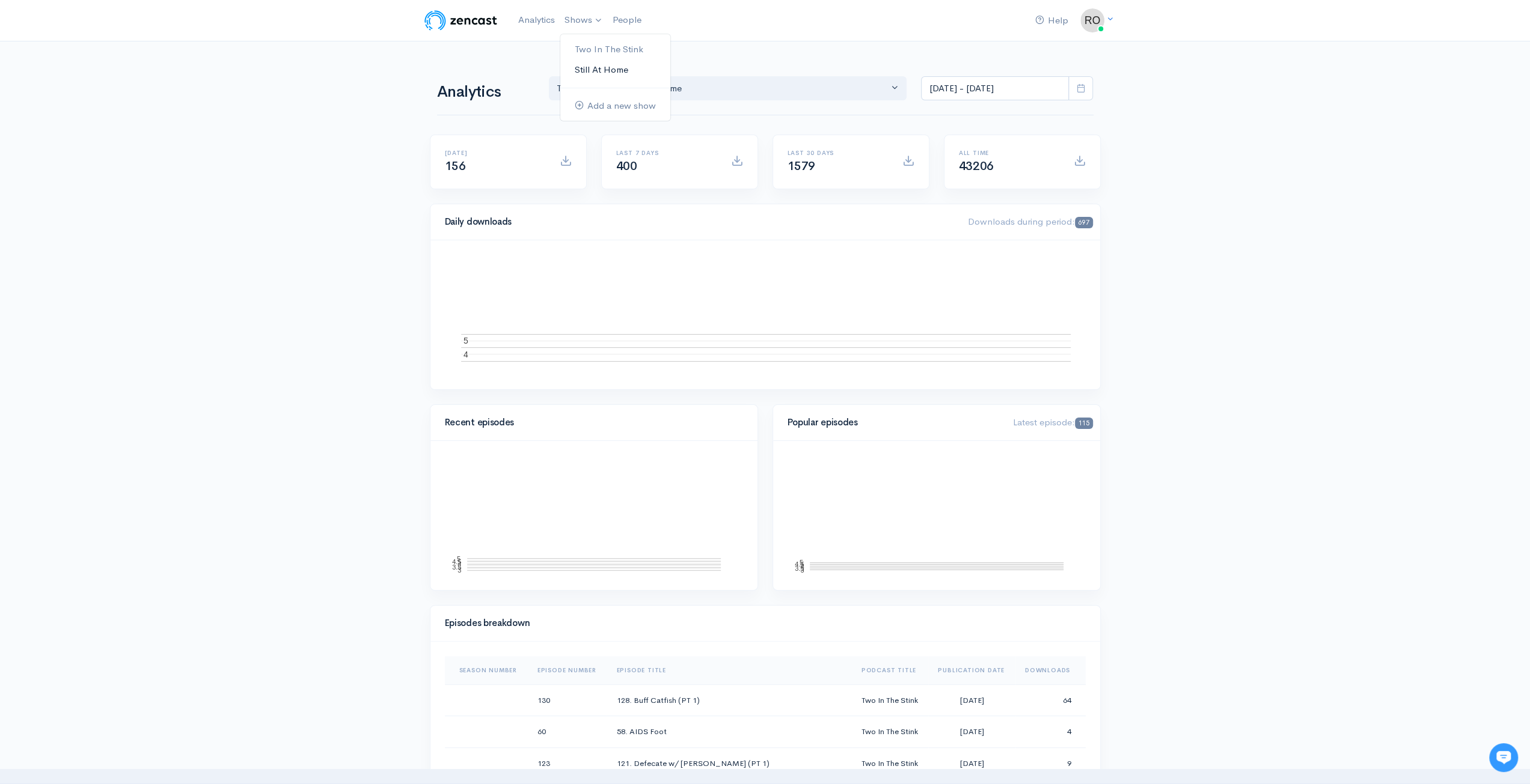
click at [596, 76] on link "Still At Home" at bounding box center [615, 70] width 110 height 21
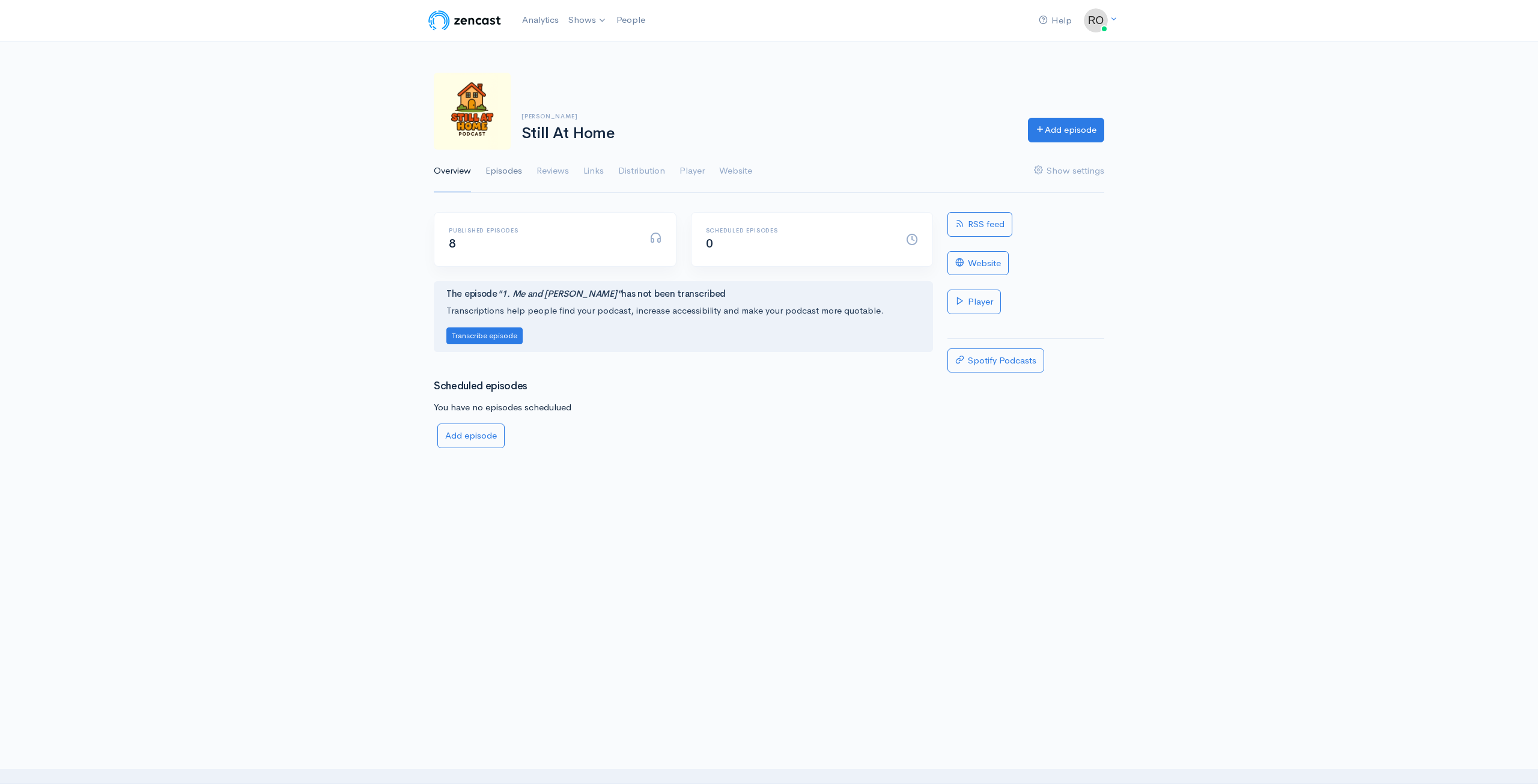
click at [490, 176] on link "Episodes" at bounding box center [504, 171] width 37 height 44
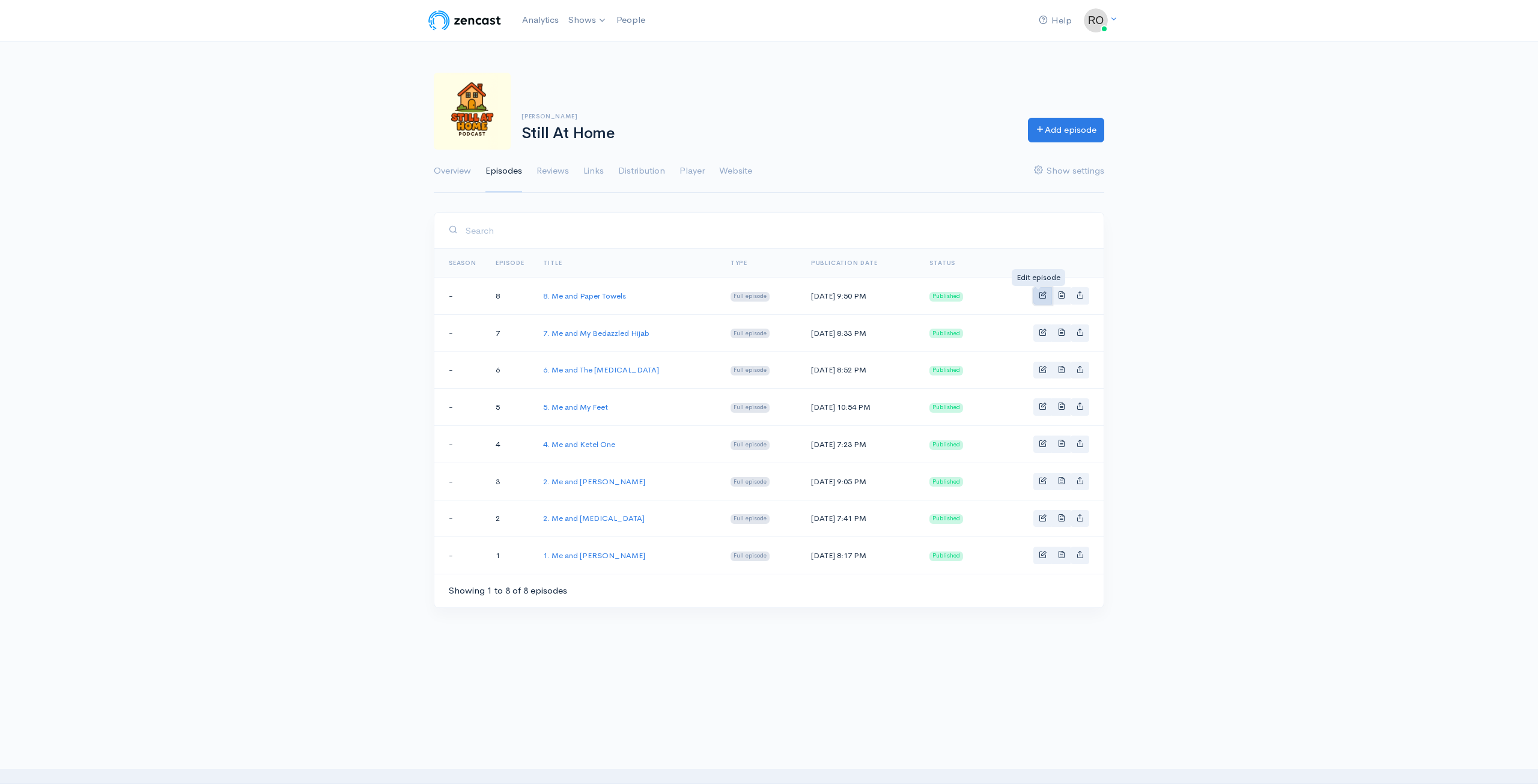
click at [1047, 296] on span "Basic example" at bounding box center [1042, 294] width 8 height 8
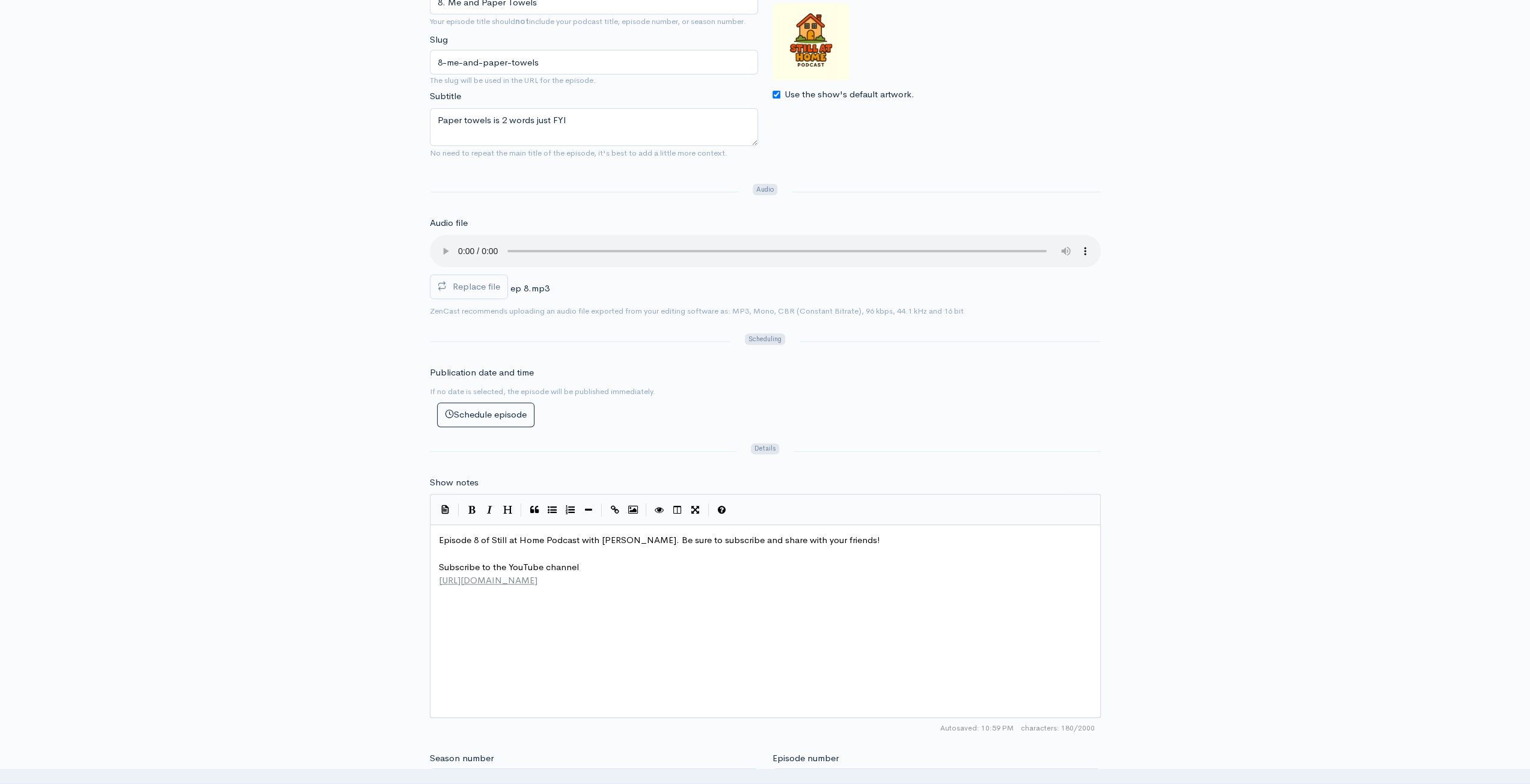
scroll to position [4, 0]
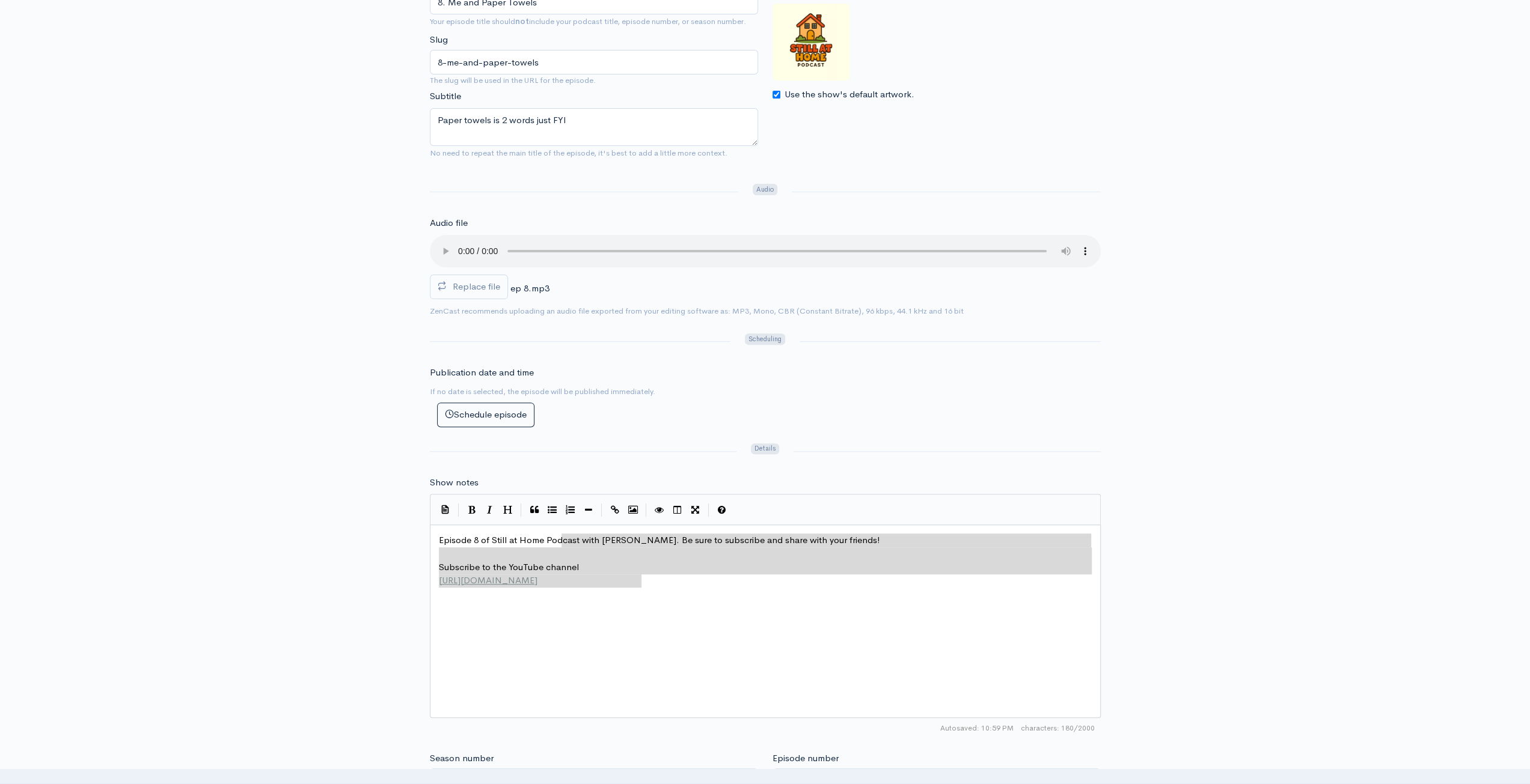
type textarea "Episode 8 of Still at Home Podcast with [PERSON_NAME]. Be sure to subscribe and…"
drag, startPoint x: 655, startPoint y: 584, endPoint x: 413, endPoint y: 498, distance: 256.8
click at [413, 498] on div "Title 8. Me and Paper Towels Your episode title should not include your podcast…" at bounding box center [765, 553] width 1530 height 1165
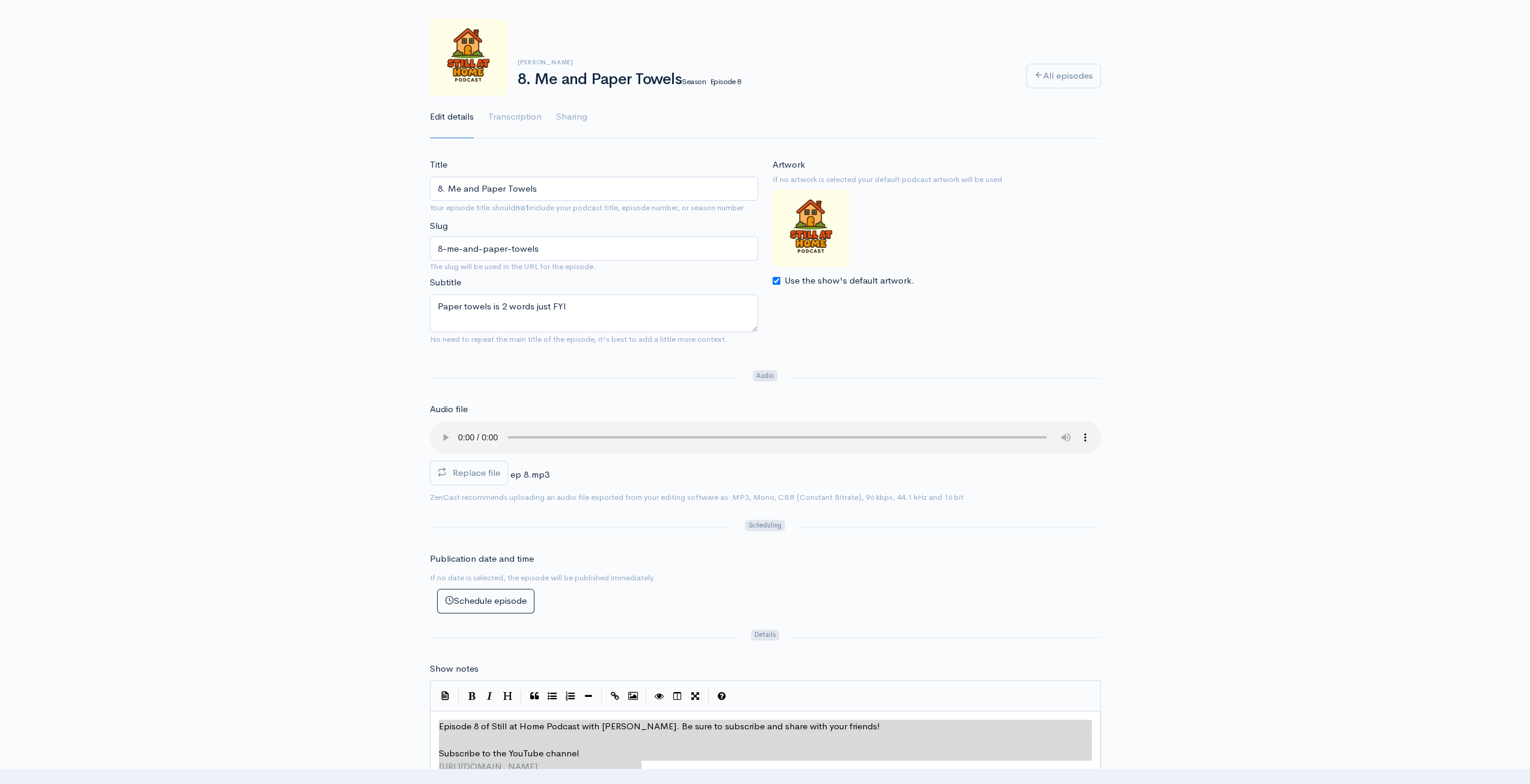
scroll to position [0, 0]
